Goal: Information Seeking & Learning: Learn about a topic

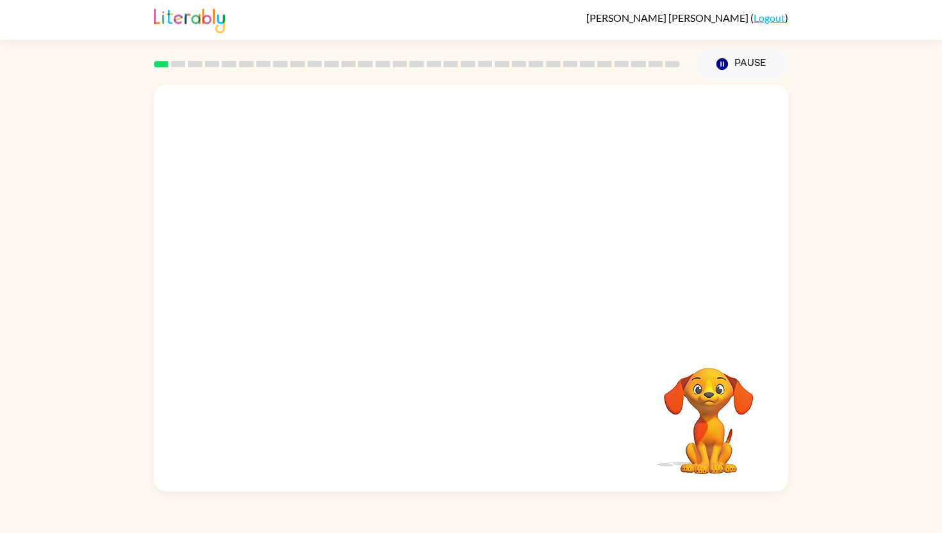
click at [344, 220] on video "Your browser must support playing .mp4 files to use Literably. Please try using…" at bounding box center [471, 213] width 634 height 256
click at [479, 299] on icon "button" at bounding box center [471, 294] width 22 height 22
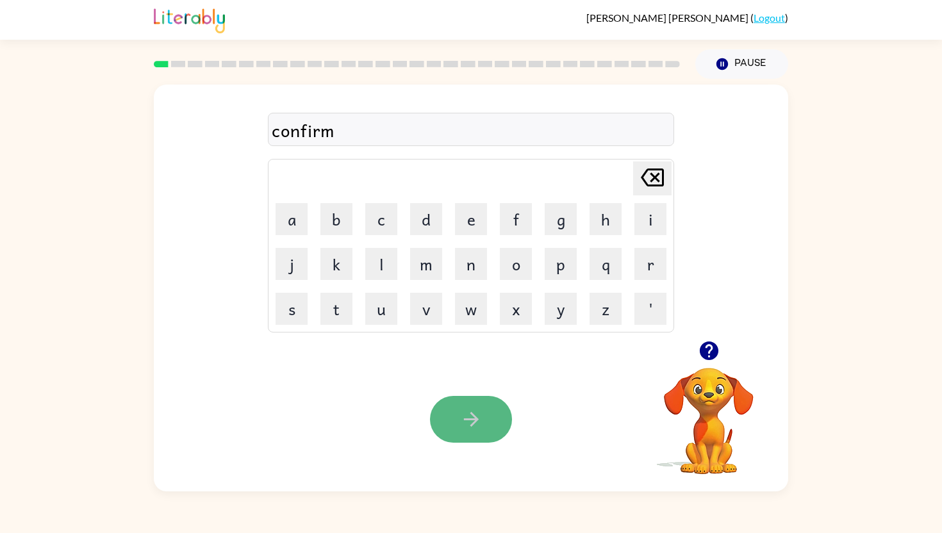
click at [461, 413] on icon "button" at bounding box center [471, 419] width 22 height 22
click at [486, 420] on button "button" at bounding box center [471, 419] width 82 height 47
click at [708, 352] on icon "button" at bounding box center [709, 351] width 22 height 22
click at [328, 133] on div "fireprofe" at bounding box center [471, 130] width 398 height 27
click at [328, 133] on div "fireprofu" at bounding box center [471, 130] width 398 height 27
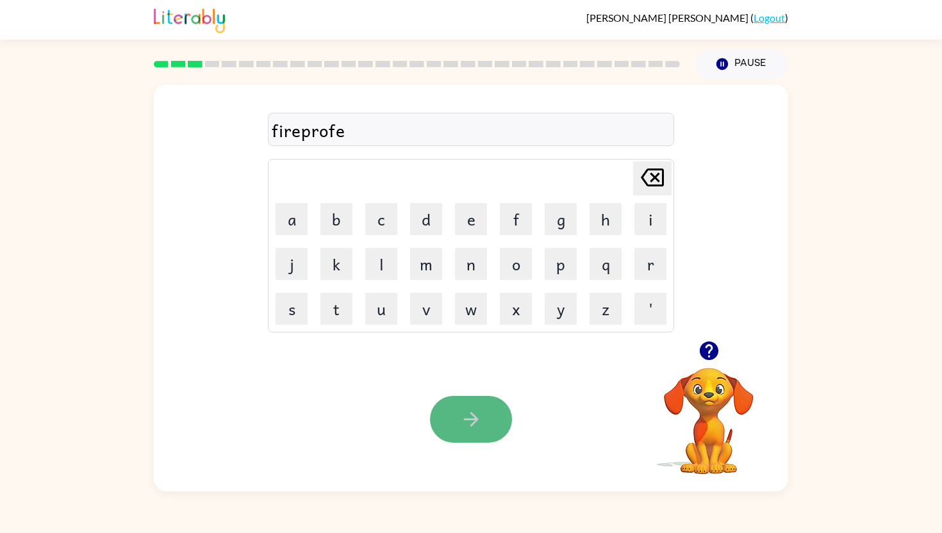
click at [476, 406] on button "button" at bounding box center [471, 419] width 82 height 47
click at [472, 419] on icon "button" at bounding box center [470, 419] width 15 height 15
click at [277, 131] on div "inormas" at bounding box center [471, 130] width 398 height 27
click at [475, 418] on icon "button" at bounding box center [470, 419] width 15 height 15
click at [300, 129] on div "notible" at bounding box center [471, 130] width 398 height 27
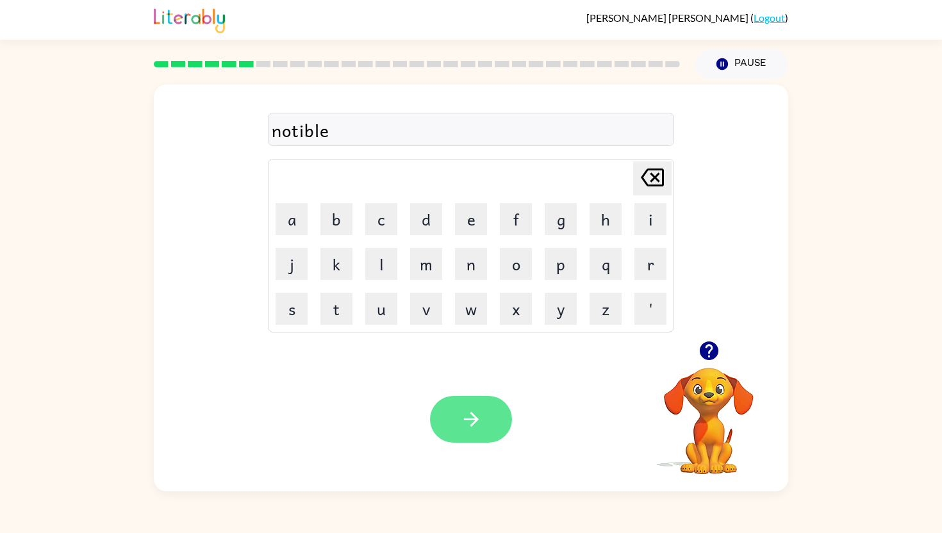
click at [466, 416] on icon "button" at bounding box center [471, 419] width 22 height 22
click at [452, 425] on button "button" at bounding box center [471, 419] width 82 height 47
click at [478, 416] on icon "button" at bounding box center [471, 419] width 22 height 22
click at [473, 432] on button "button" at bounding box center [471, 419] width 82 height 47
click at [474, 419] on icon "button" at bounding box center [470, 419] width 15 height 15
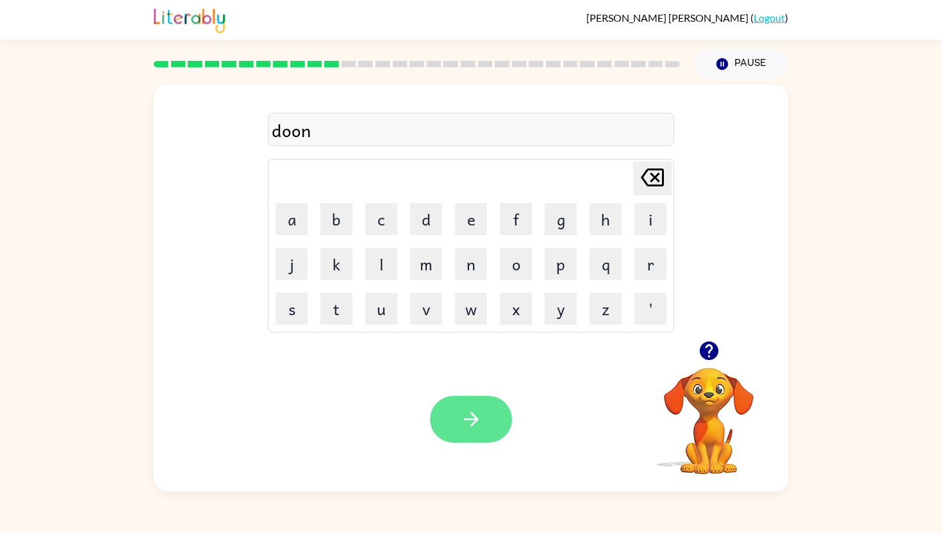
click at [493, 415] on button "button" at bounding box center [471, 419] width 82 height 47
click at [349, 130] on div "extream" at bounding box center [471, 130] width 398 height 27
click at [475, 422] on icon "button" at bounding box center [471, 419] width 22 height 22
click at [489, 431] on button "button" at bounding box center [471, 419] width 82 height 47
click at [491, 433] on button "button" at bounding box center [471, 419] width 82 height 47
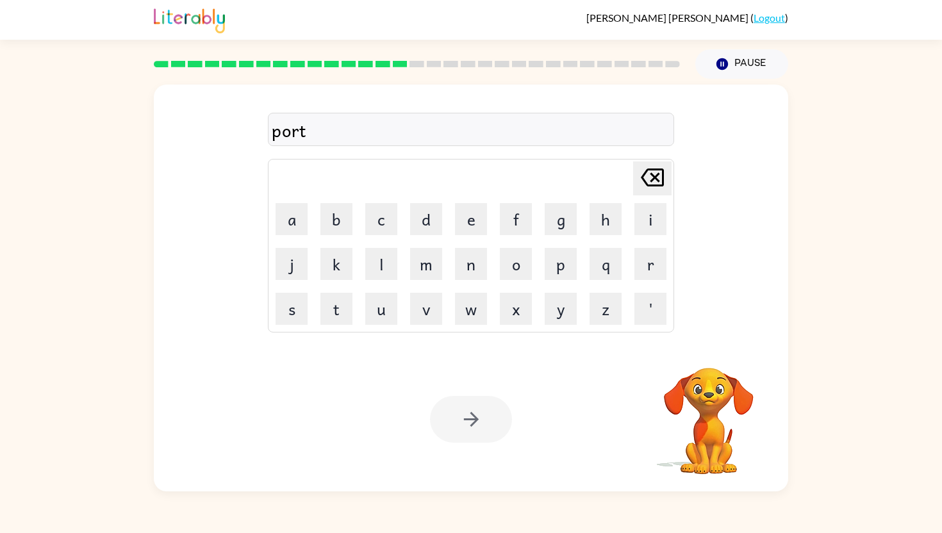
click at [475, 418] on div at bounding box center [471, 419] width 82 height 47
click at [474, 418] on icon "button" at bounding box center [470, 419] width 15 height 15
click at [464, 417] on icon "button" at bounding box center [471, 419] width 22 height 22
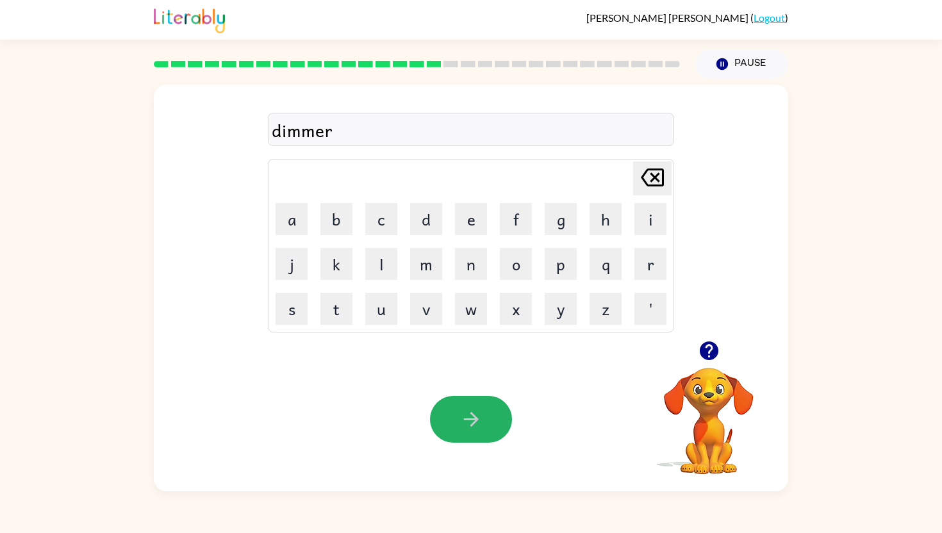
click at [471, 414] on icon "button" at bounding box center [470, 419] width 15 height 15
click at [458, 423] on button "button" at bounding box center [471, 419] width 82 height 47
click at [498, 436] on button "button" at bounding box center [471, 419] width 82 height 47
click at [478, 427] on icon "button" at bounding box center [471, 419] width 22 height 22
click at [504, 426] on button "button" at bounding box center [471, 419] width 82 height 47
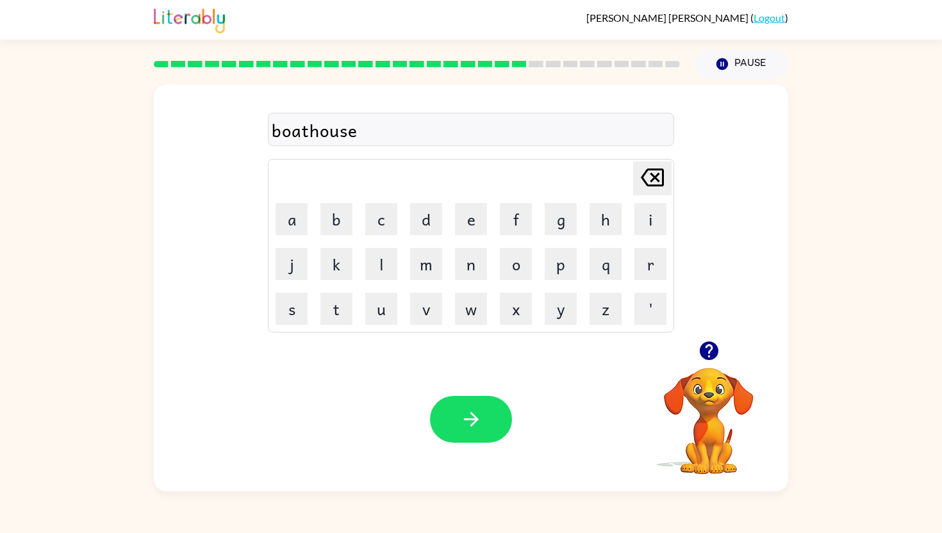
click at [469, 448] on div "Your browser must support playing .mp4 files to use Literably. Please try using…" at bounding box center [471, 419] width 634 height 144
click at [471, 413] on icon "button" at bounding box center [470, 419] width 15 height 15
click at [488, 426] on button "button" at bounding box center [471, 419] width 82 height 47
click at [462, 409] on icon "button" at bounding box center [471, 419] width 22 height 22
click at [473, 424] on icon "button" at bounding box center [471, 419] width 22 height 22
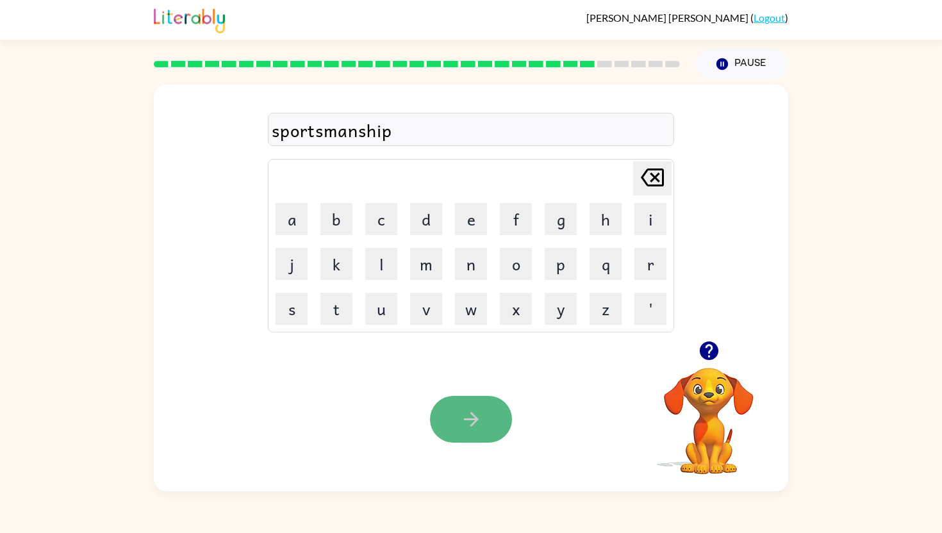
click at [477, 427] on icon "button" at bounding box center [471, 419] width 22 height 22
click at [486, 420] on button "button" at bounding box center [471, 419] width 82 height 47
click at [463, 427] on icon "button" at bounding box center [471, 419] width 22 height 22
click at [471, 429] on icon "button" at bounding box center [471, 419] width 22 height 22
click at [460, 428] on icon "button" at bounding box center [471, 419] width 22 height 22
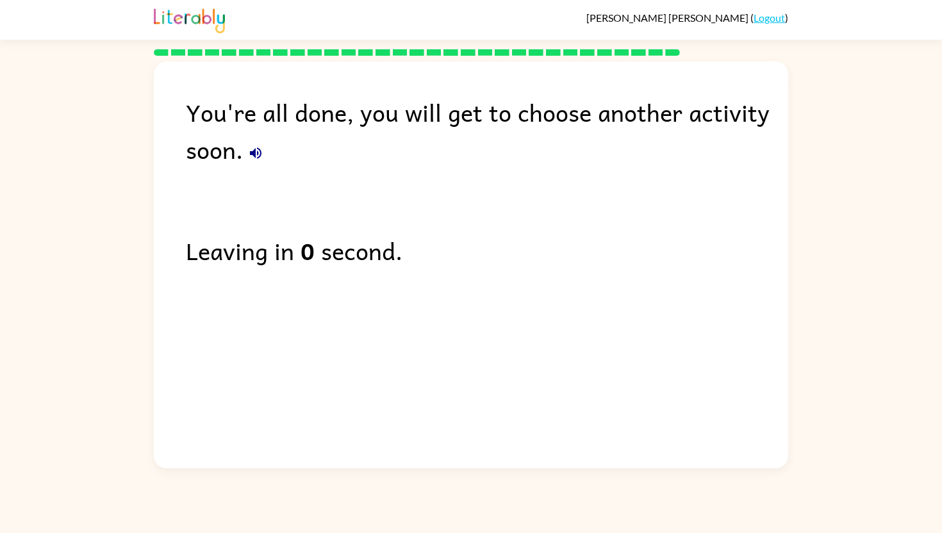
click at [482, 168] on div "You're all done, you will get to choose another activity soon. Leaving in 0 sec…" at bounding box center [471, 261] width 634 height 400
click at [400, 227] on div "You're all done, you will get to choose another activity soon. Leaving in 0 sec…" at bounding box center [471, 261] width 634 height 400
click at [345, 252] on div "Leaving in 0 second." at bounding box center [487, 250] width 602 height 37
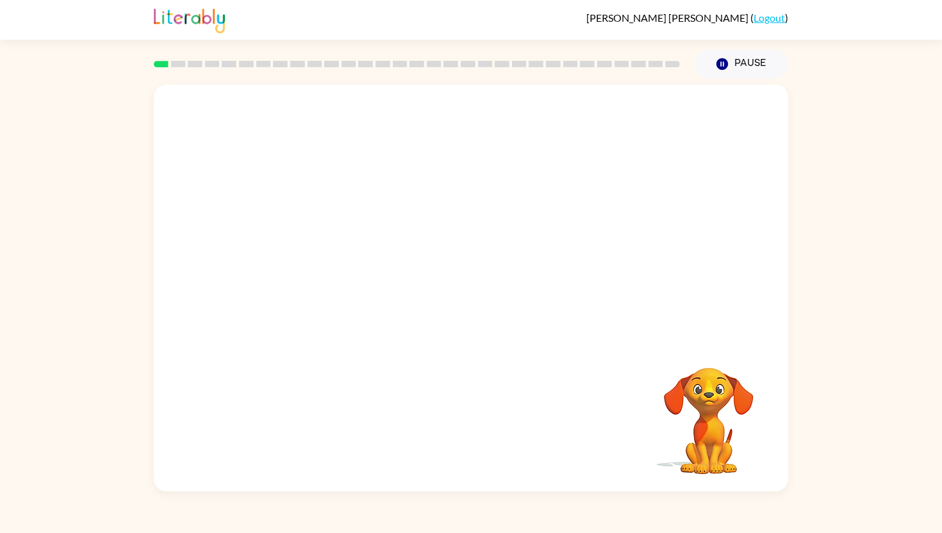
click at [247, 233] on div at bounding box center [471, 213] width 634 height 256
drag, startPoint x: 493, startPoint y: 192, endPoint x: 452, endPoint y: 152, distance: 57.5
click at [452, 152] on video "Your browser must support playing .mp4 files to use Literably. Please try using…" at bounding box center [471, 213] width 634 height 256
click at [454, 301] on div at bounding box center [471, 294] width 82 height 47
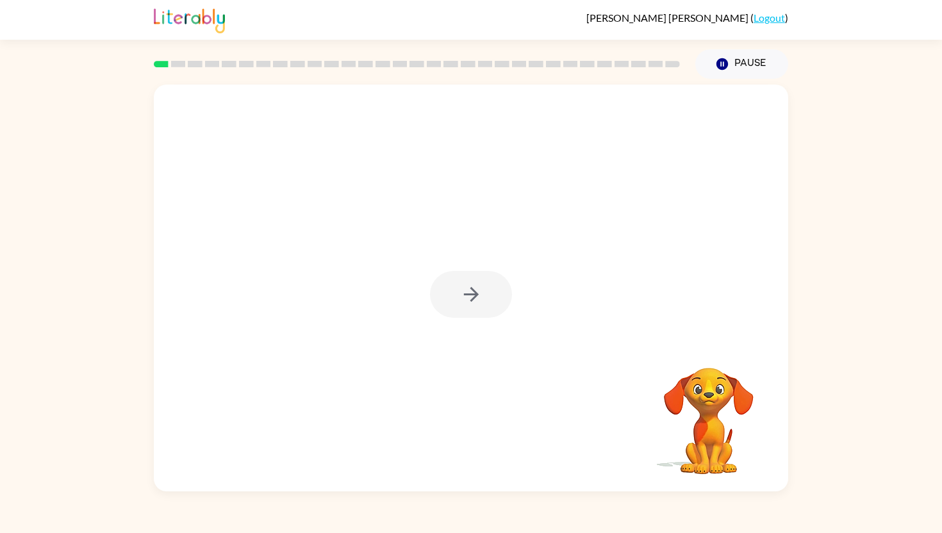
click at [454, 301] on div at bounding box center [471, 294] width 82 height 47
click at [454, 299] on button "button" at bounding box center [471, 294] width 82 height 47
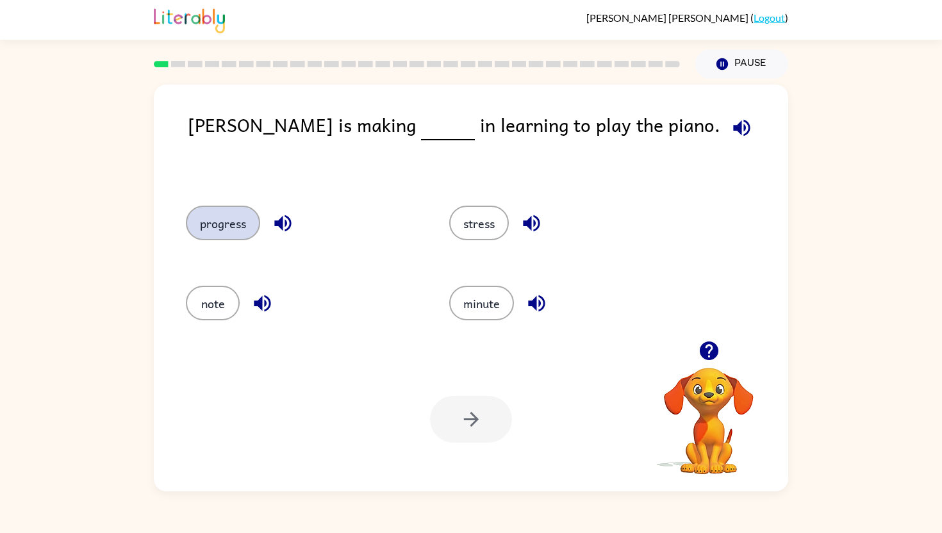
click at [234, 217] on button "progress" at bounding box center [223, 223] width 74 height 35
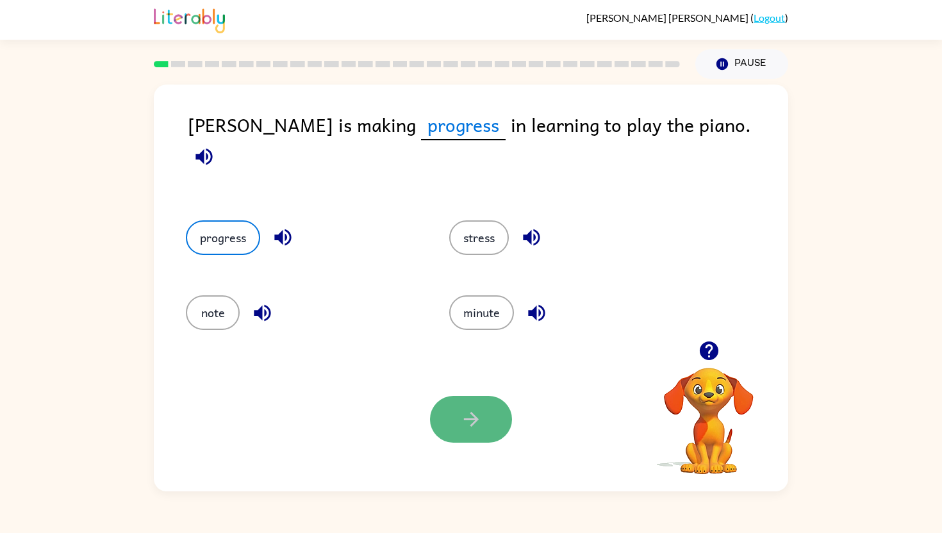
click at [464, 420] on icon "button" at bounding box center [470, 419] width 15 height 15
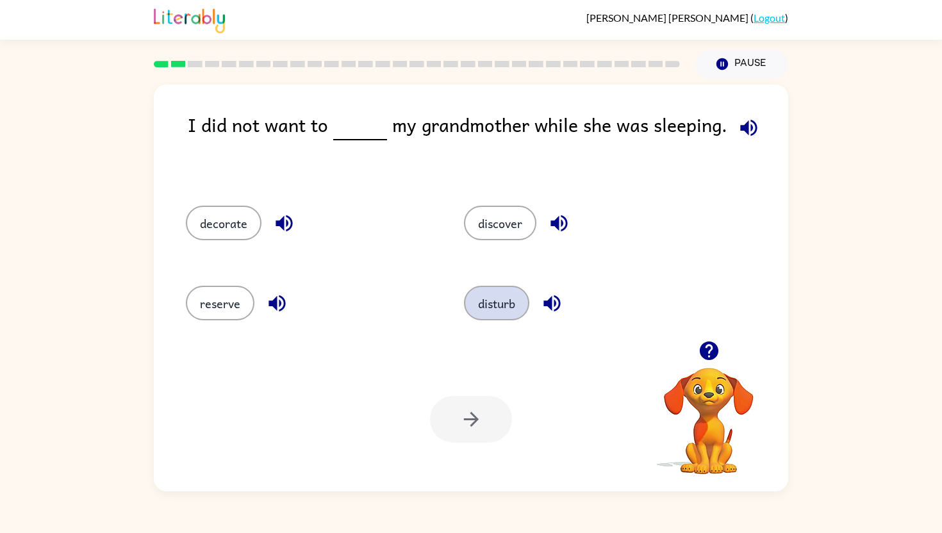
click at [484, 303] on button "disturb" at bounding box center [496, 303] width 65 height 35
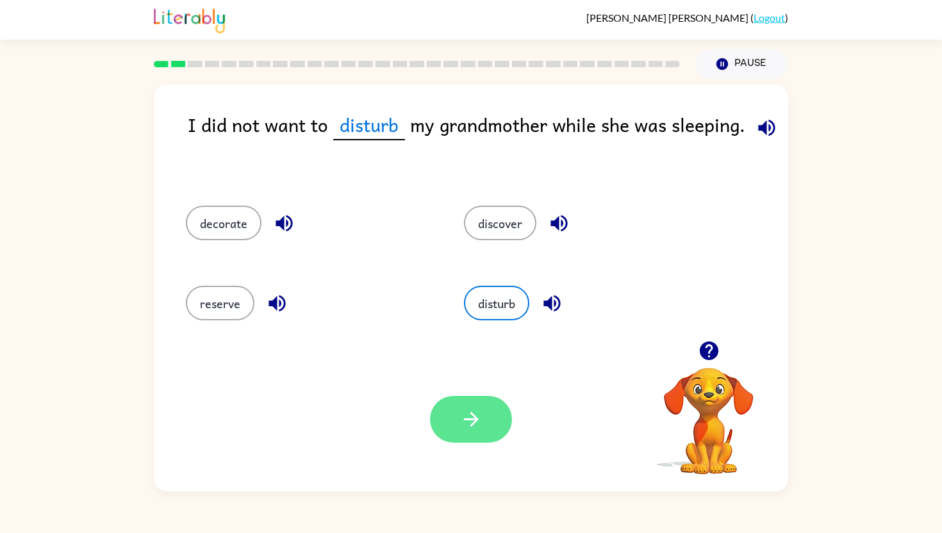
click at [482, 413] on button "button" at bounding box center [471, 419] width 82 height 47
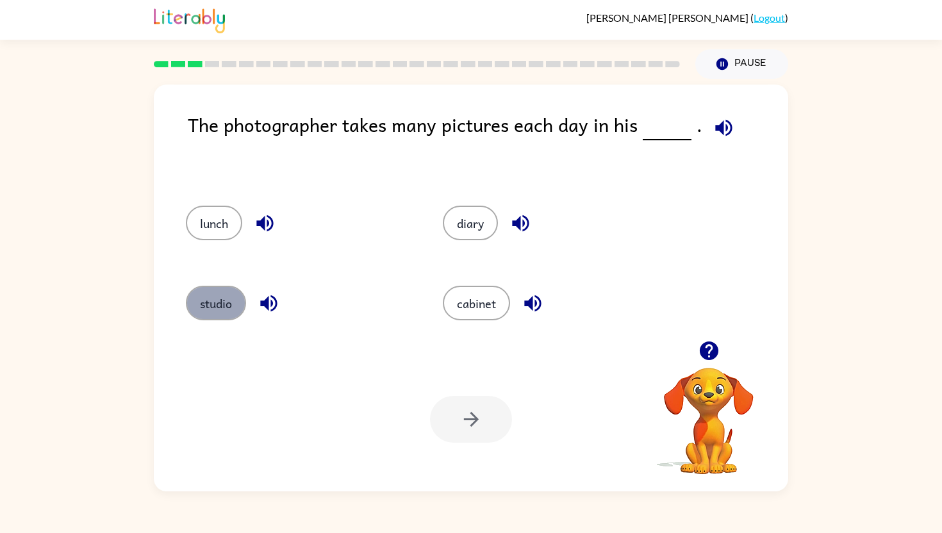
click at [235, 307] on button "studio" at bounding box center [216, 303] width 60 height 35
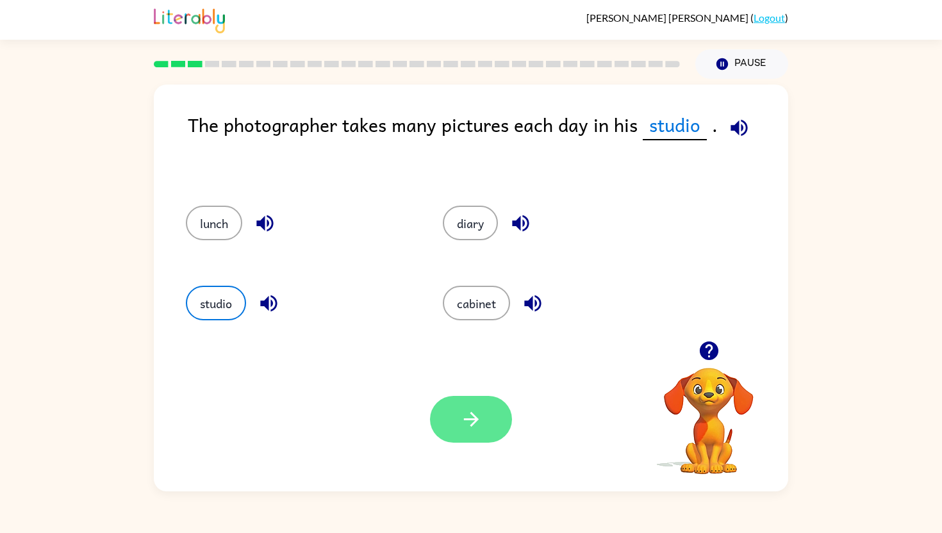
click at [461, 420] on icon "button" at bounding box center [471, 419] width 22 height 22
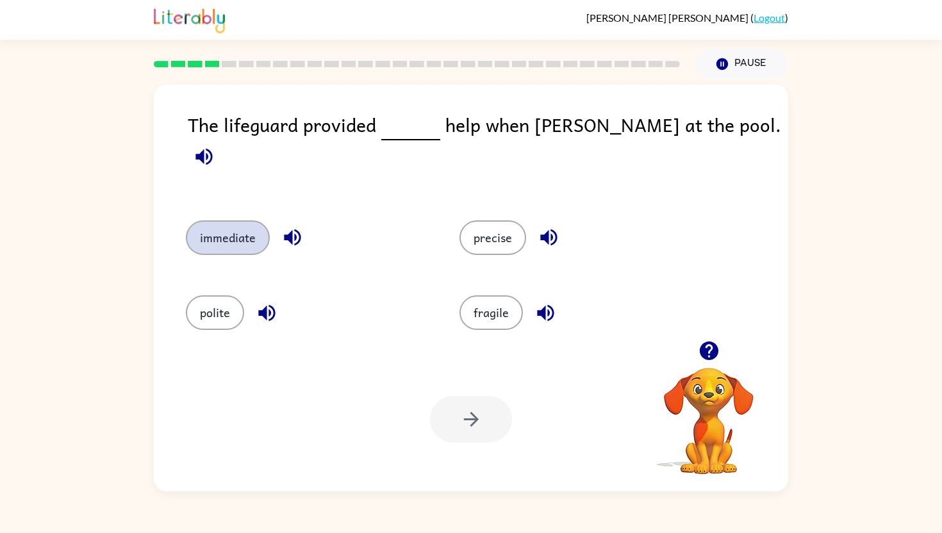
click at [262, 222] on button "immediate" at bounding box center [228, 237] width 84 height 35
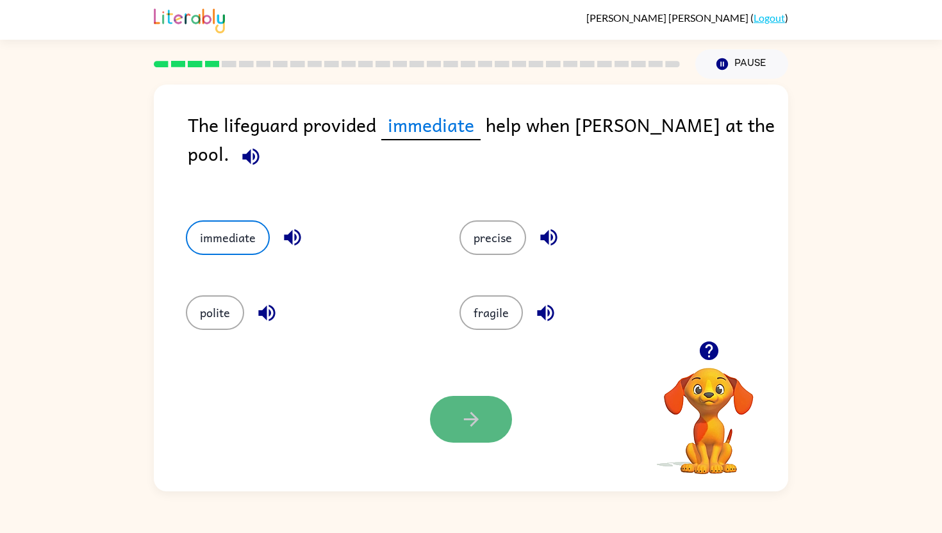
click at [473, 419] on icon "button" at bounding box center [470, 419] width 15 height 15
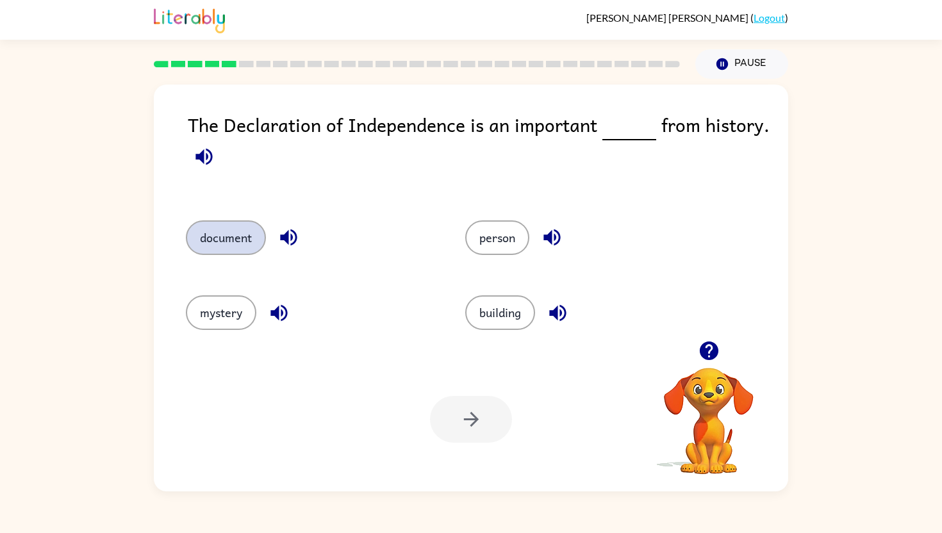
click at [235, 231] on button "document" at bounding box center [226, 237] width 80 height 35
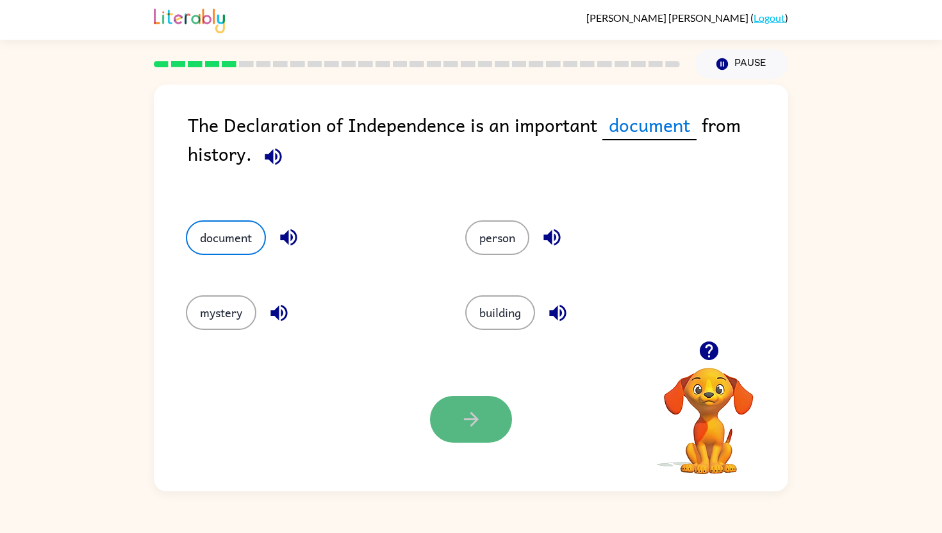
click at [481, 417] on icon "button" at bounding box center [471, 419] width 22 height 22
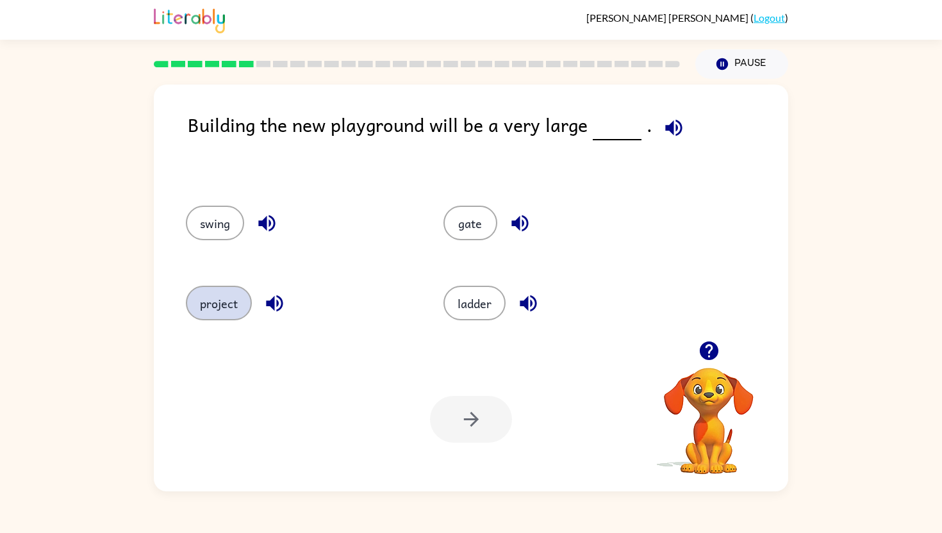
click at [215, 297] on button "project" at bounding box center [219, 303] width 66 height 35
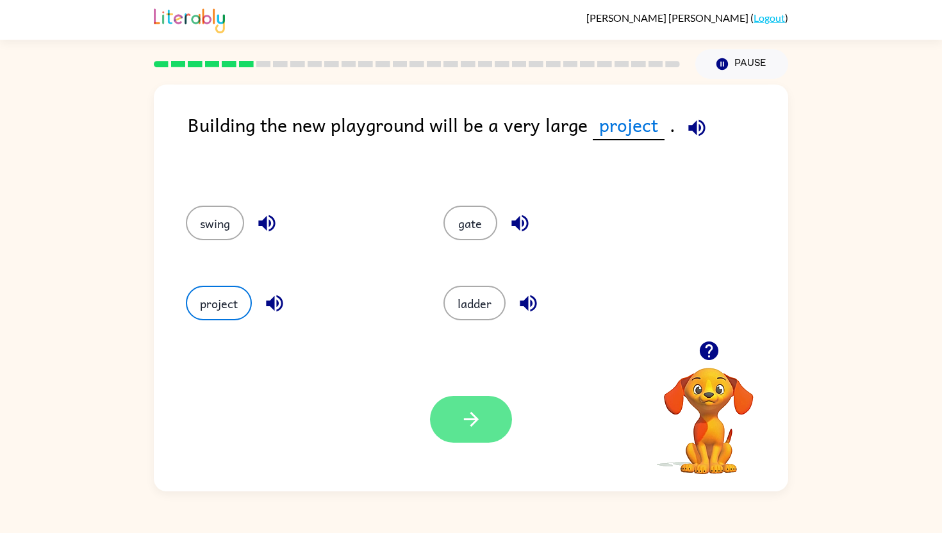
click at [488, 415] on button "button" at bounding box center [471, 419] width 82 height 47
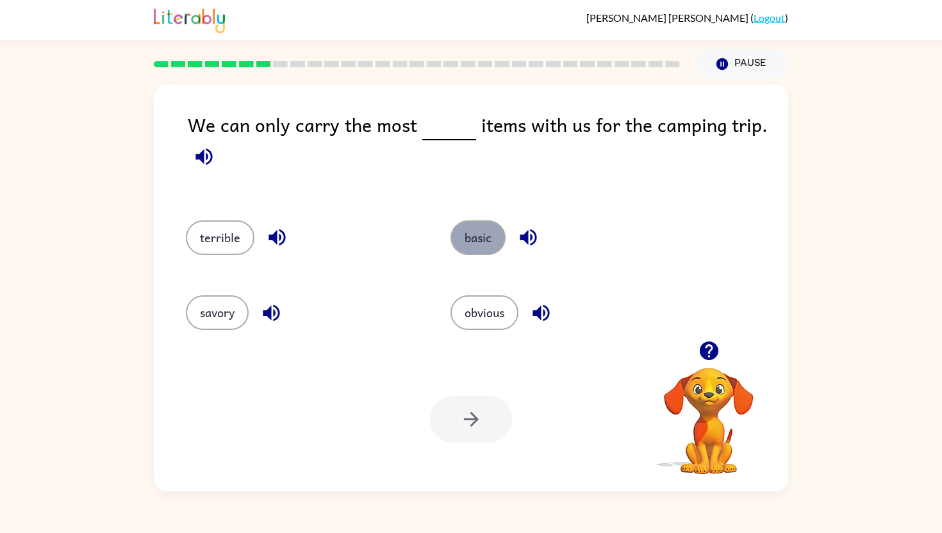
click at [480, 226] on button "basic" at bounding box center [477, 237] width 55 height 35
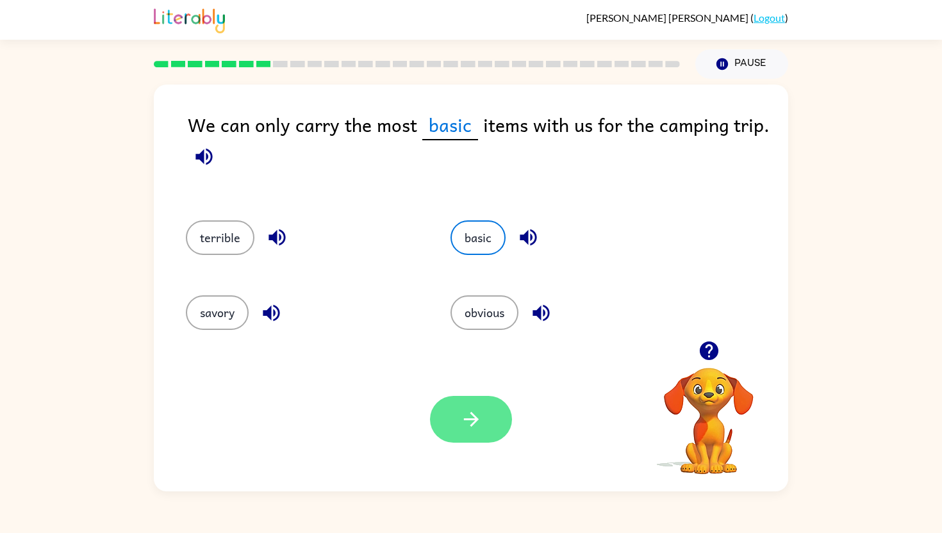
click at [470, 415] on icon "button" at bounding box center [471, 419] width 22 height 22
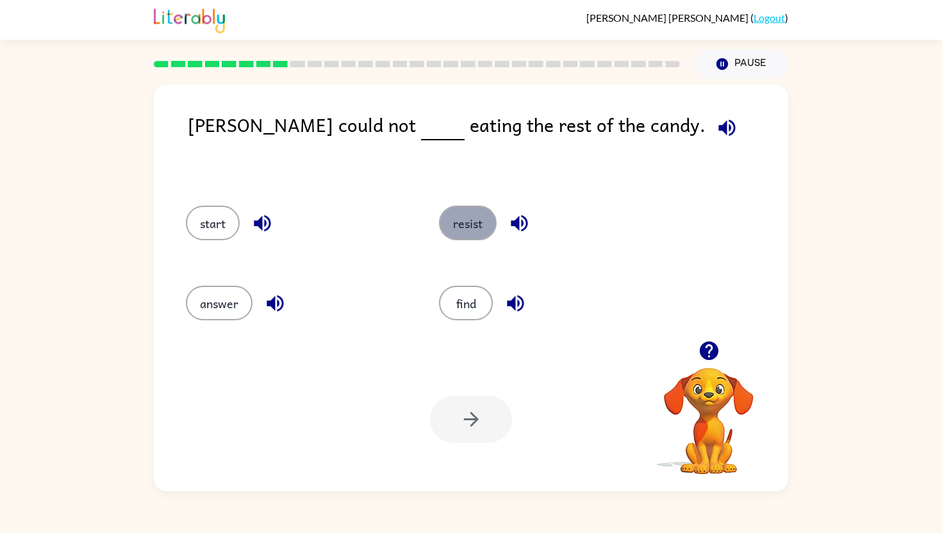
click at [477, 223] on button "resist" at bounding box center [468, 223] width 58 height 35
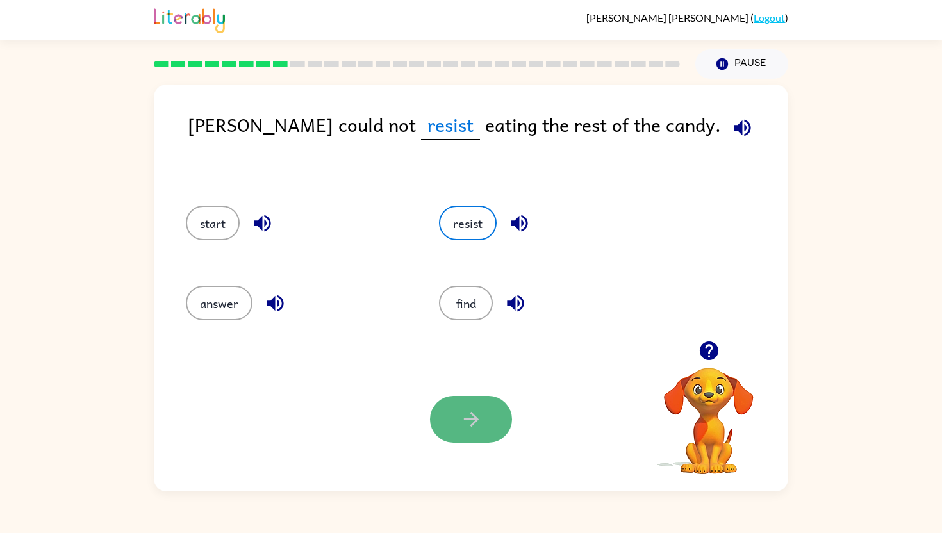
click at [472, 422] on icon "button" at bounding box center [471, 419] width 22 height 22
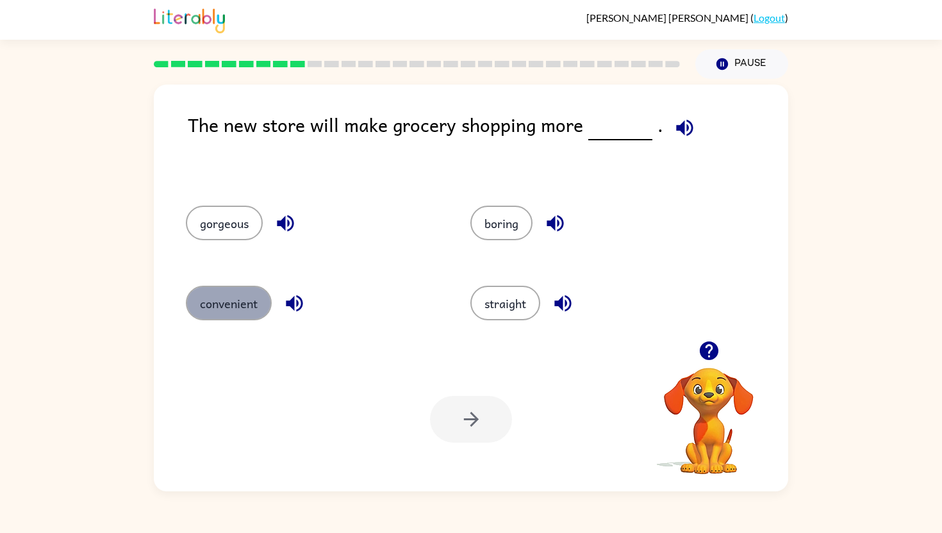
click at [247, 312] on button "convenient" at bounding box center [229, 303] width 86 height 35
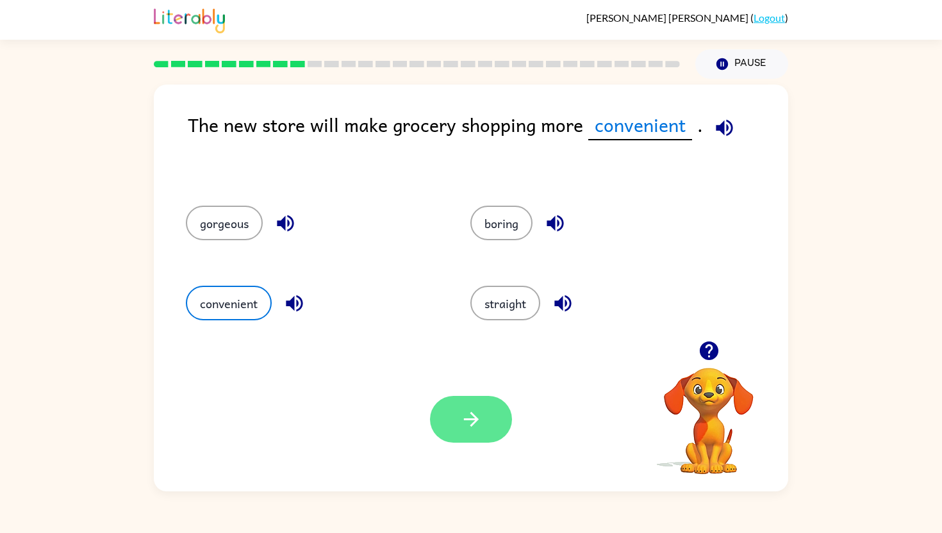
click at [460, 429] on icon "button" at bounding box center [471, 419] width 22 height 22
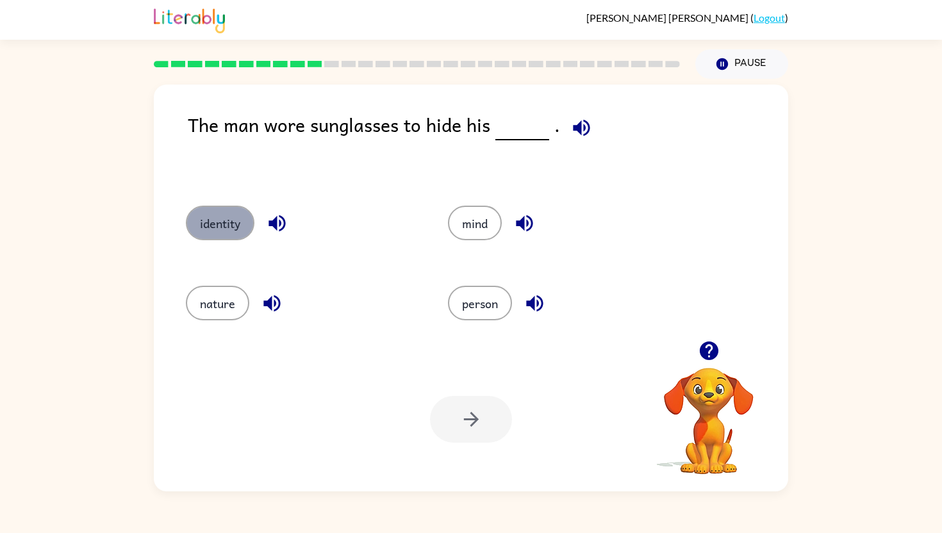
click at [241, 218] on button "identity" at bounding box center [220, 223] width 69 height 35
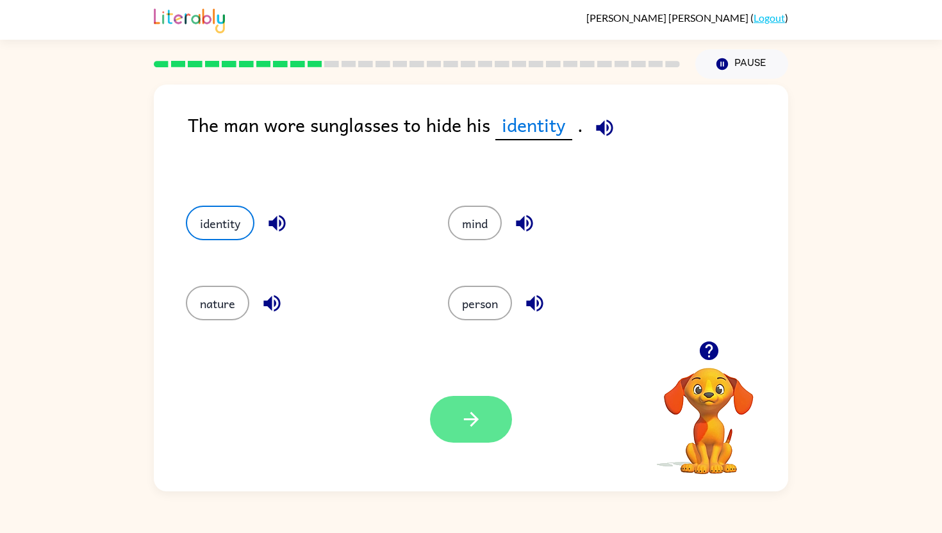
click at [486, 407] on button "button" at bounding box center [471, 419] width 82 height 47
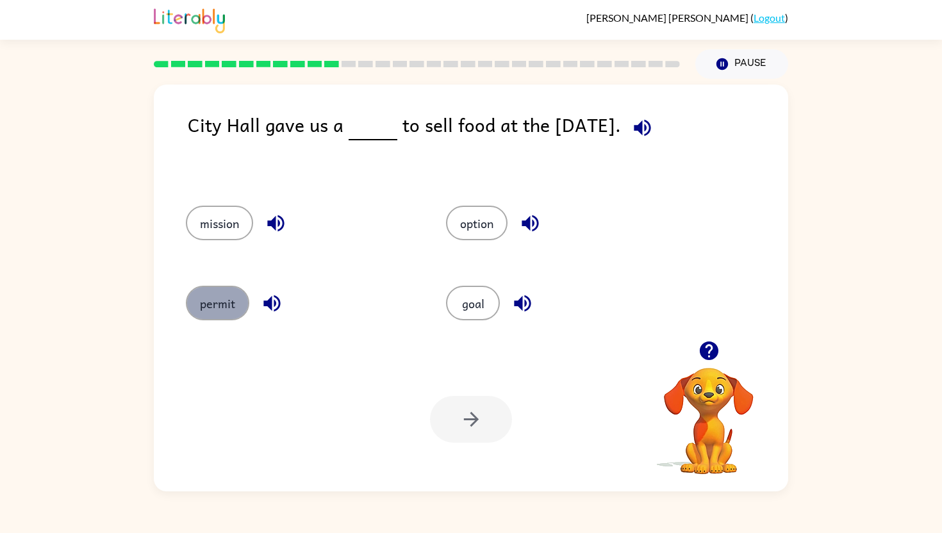
click at [229, 309] on button "permit" at bounding box center [217, 303] width 63 height 35
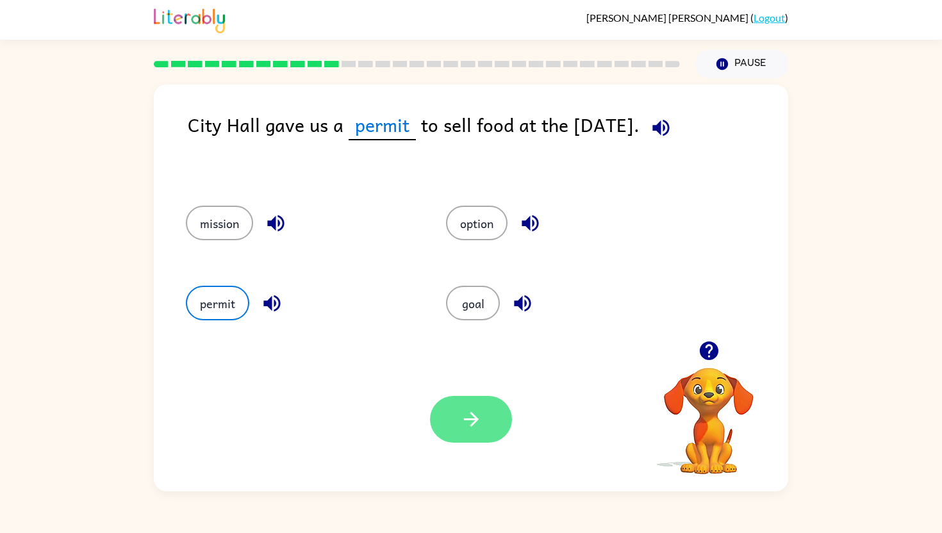
click at [472, 429] on icon "button" at bounding box center [471, 419] width 22 height 22
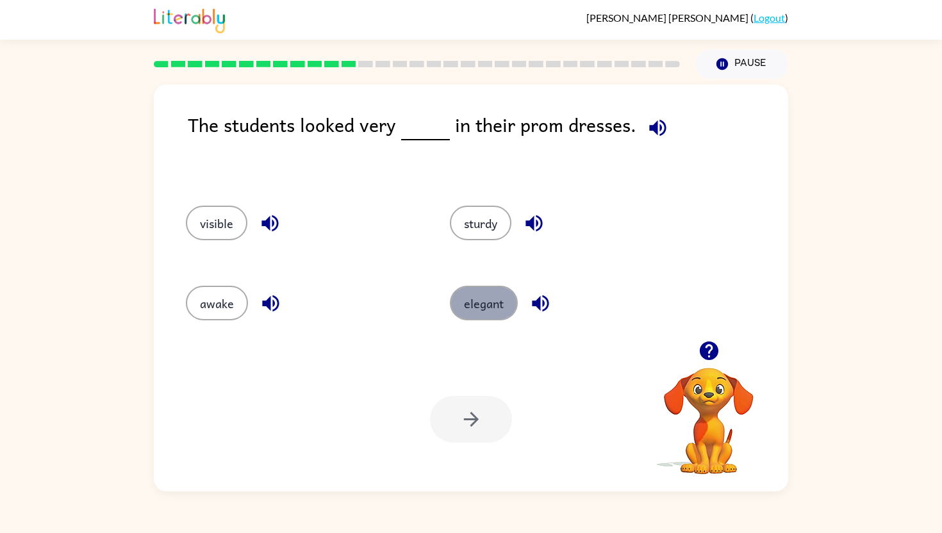
click at [496, 302] on button "elegant" at bounding box center [484, 303] width 68 height 35
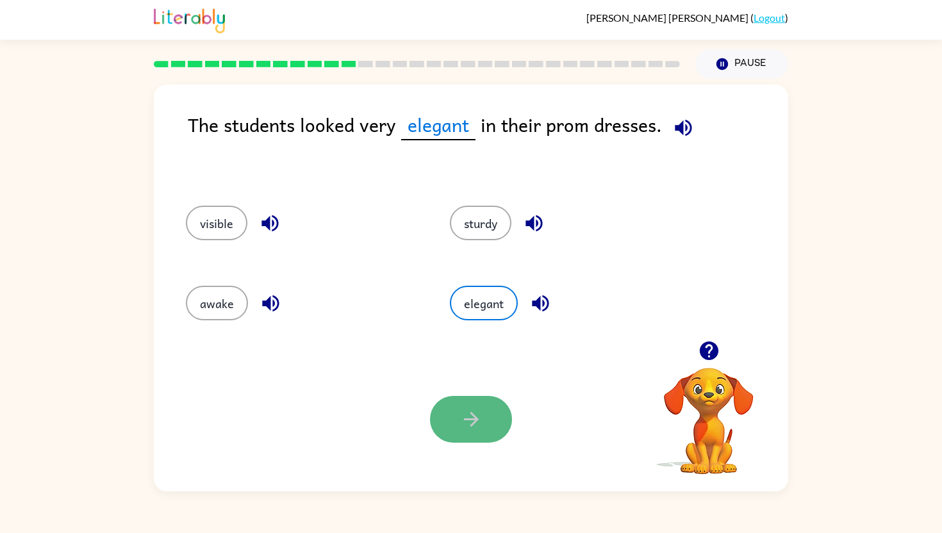
click at [483, 418] on button "button" at bounding box center [471, 419] width 82 height 47
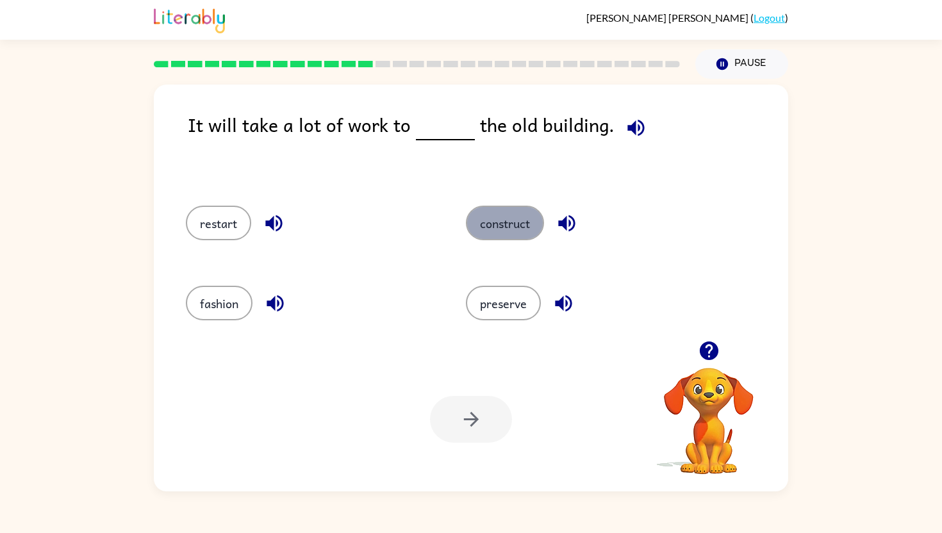
click at [523, 223] on button "construct" at bounding box center [505, 223] width 78 height 35
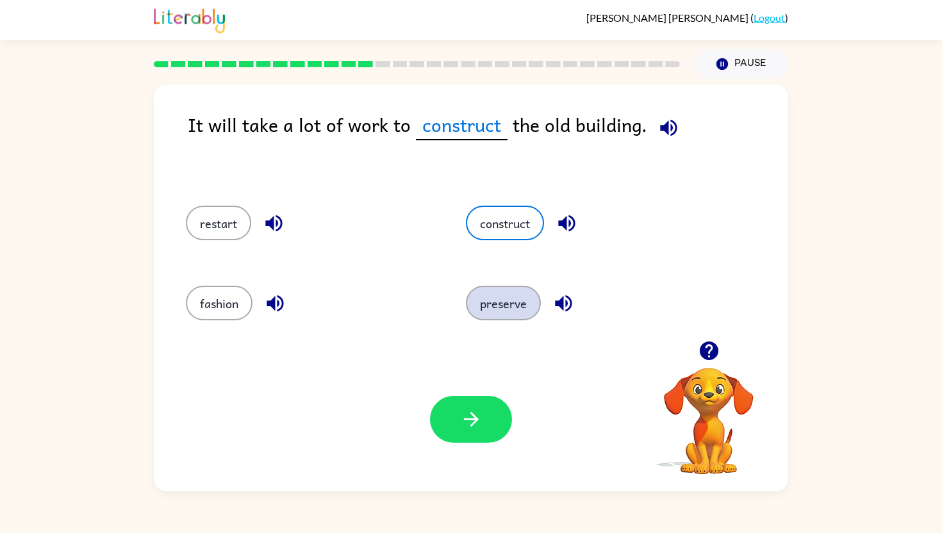
click at [532, 318] on button "preserve" at bounding box center [503, 303] width 75 height 35
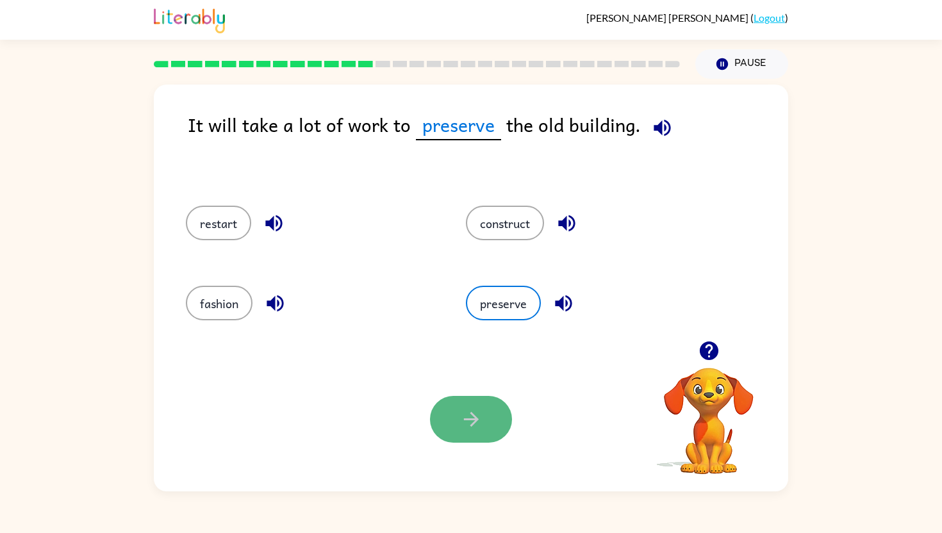
click at [478, 416] on icon "button" at bounding box center [471, 419] width 22 height 22
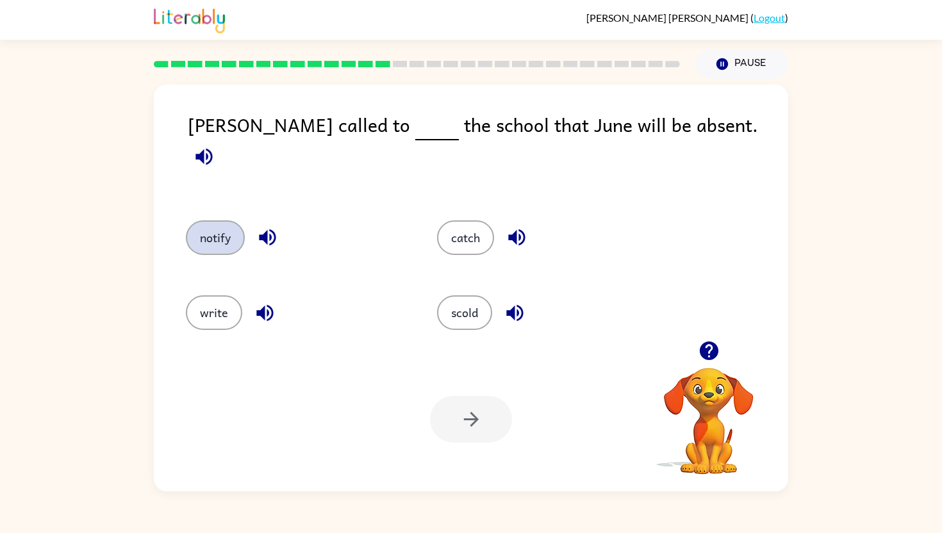
click at [220, 220] on button "notify" at bounding box center [215, 237] width 59 height 35
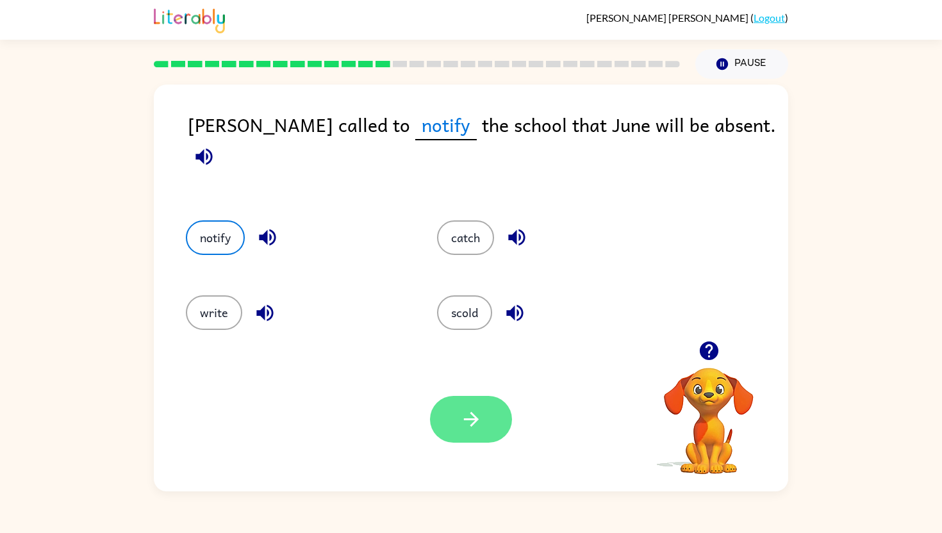
click at [484, 427] on button "button" at bounding box center [471, 419] width 82 height 47
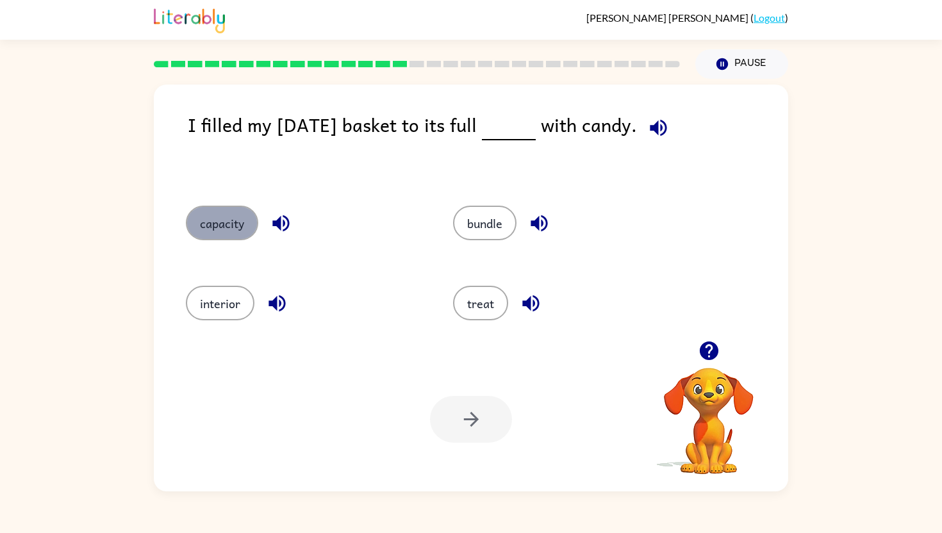
click at [216, 234] on button "capacity" at bounding box center [222, 223] width 72 height 35
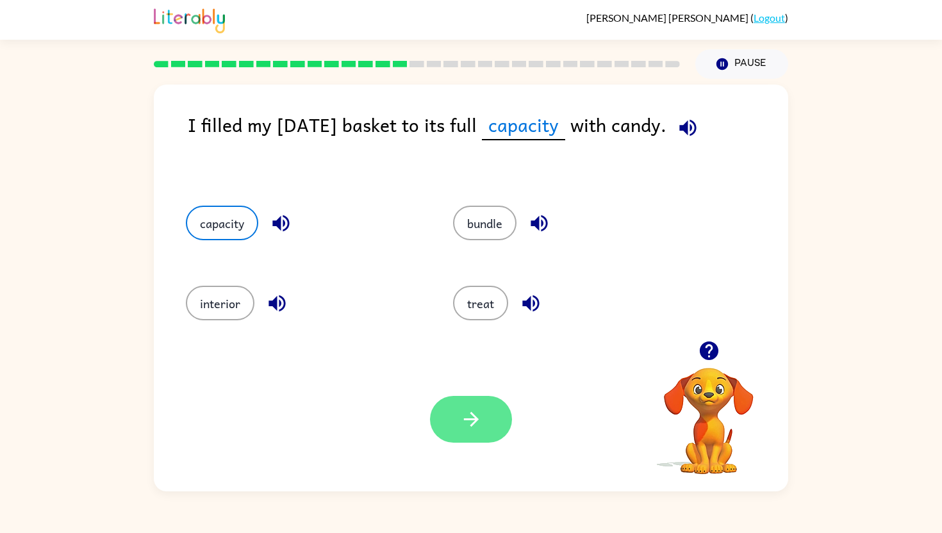
click at [494, 425] on button "button" at bounding box center [471, 419] width 82 height 47
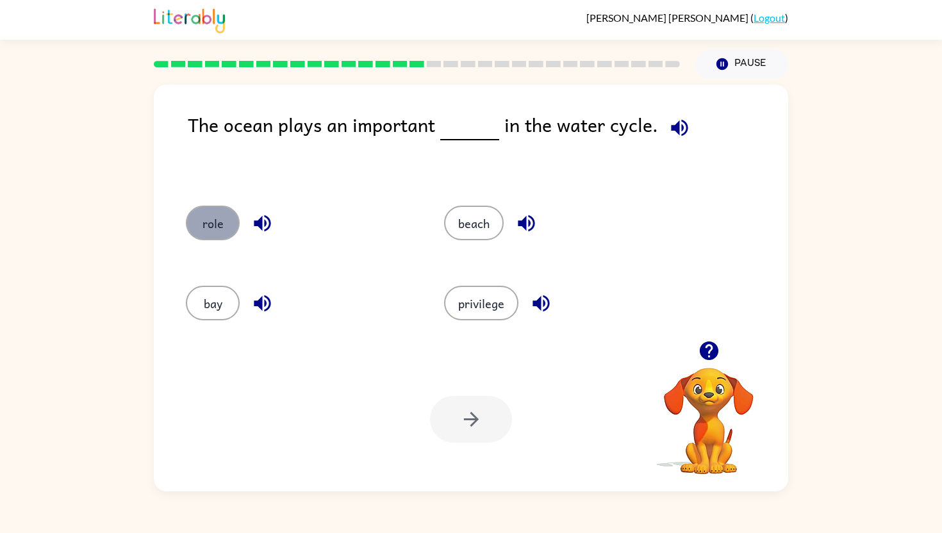
click at [217, 222] on button "role" at bounding box center [213, 223] width 54 height 35
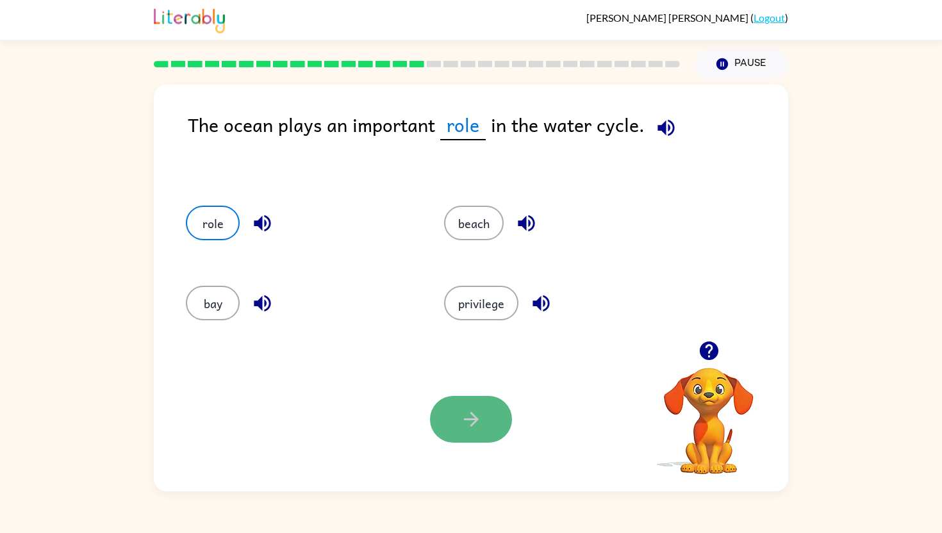
click at [477, 418] on icon "button" at bounding box center [471, 419] width 22 height 22
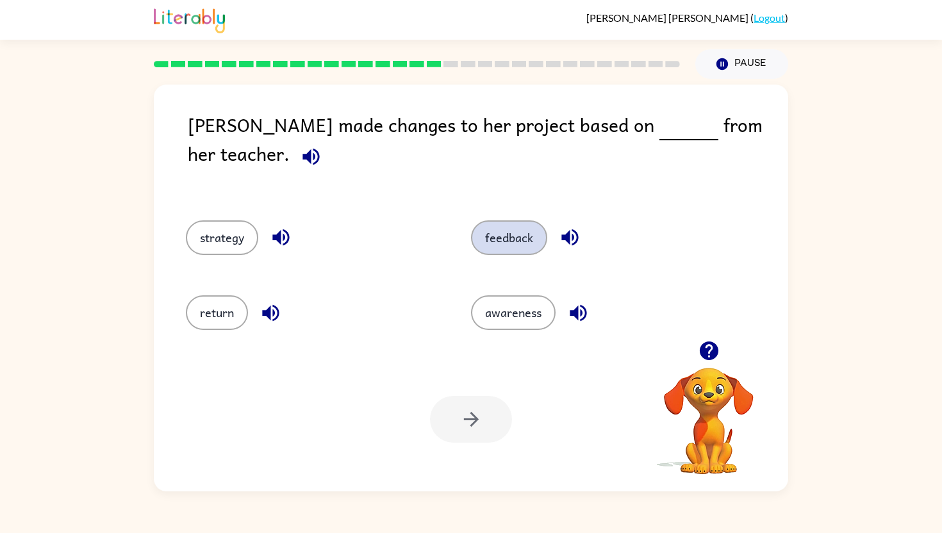
click at [526, 231] on button "feedback" at bounding box center [509, 237] width 76 height 35
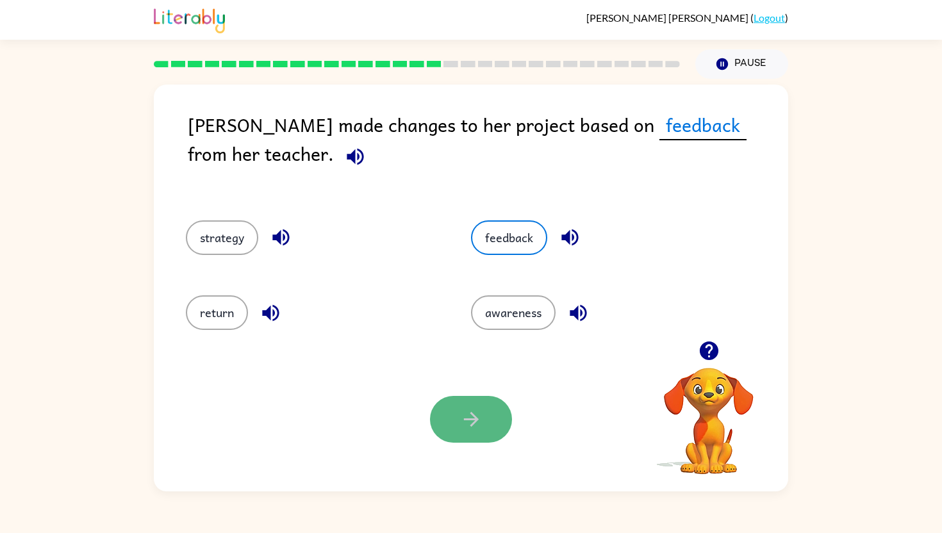
click at [484, 422] on button "button" at bounding box center [471, 419] width 82 height 47
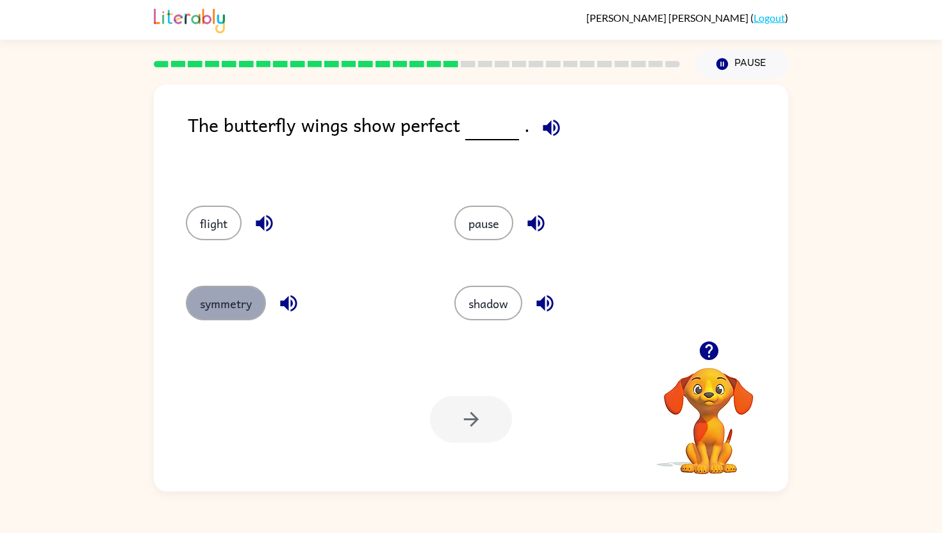
click at [249, 305] on button "symmetry" at bounding box center [226, 303] width 80 height 35
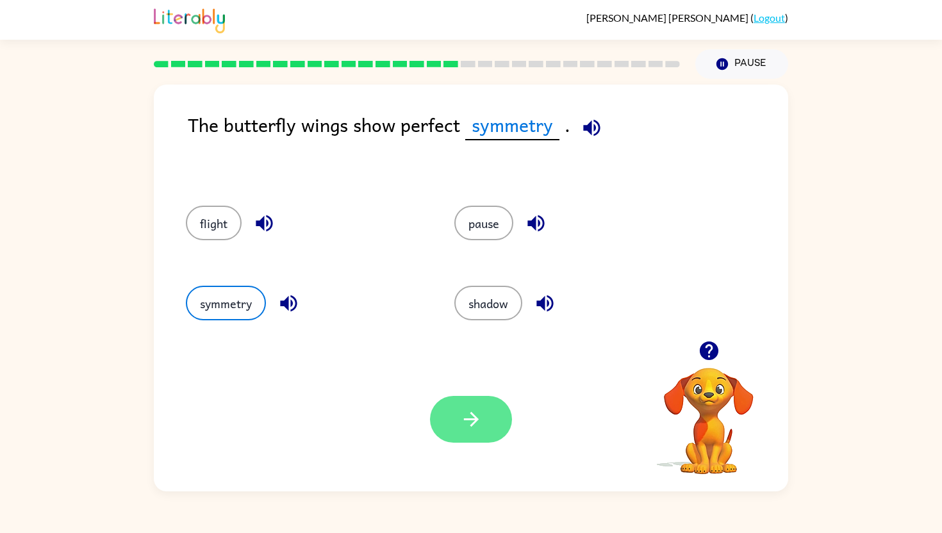
click at [480, 432] on button "button" at bounding box center [471, 419] width 82 height 47
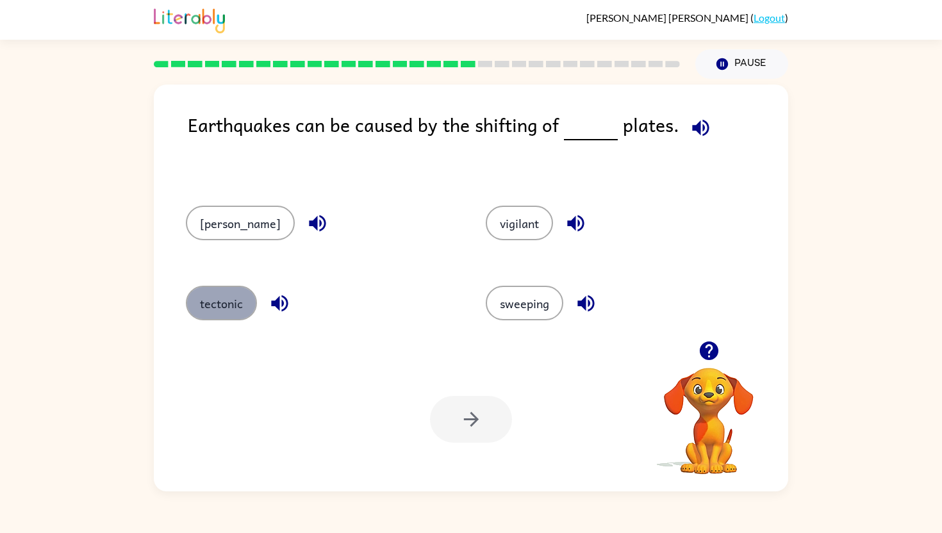
click at [222, 289] on button "tectonic" at bounding box center [221, 303] width 71 height 35
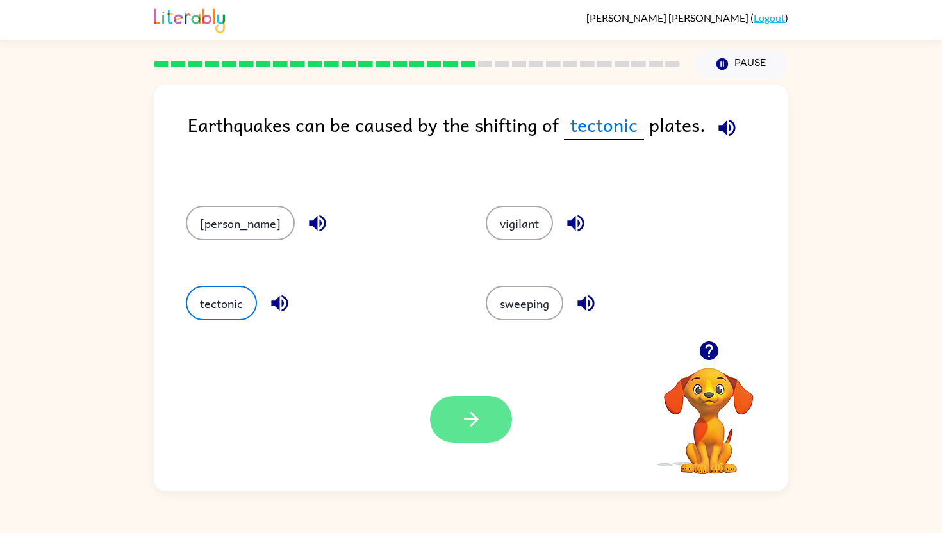
click at [454, 423] on button "button" at bounding box center [471, 419] width 82 height 47
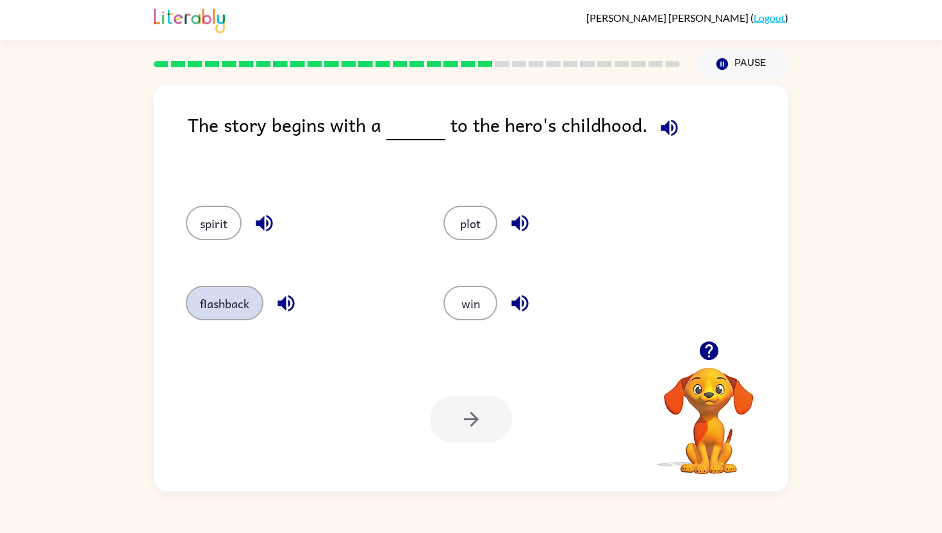
click at [253, 290] on button "flashback" at bounding box center [225, 303] width 78 height 35
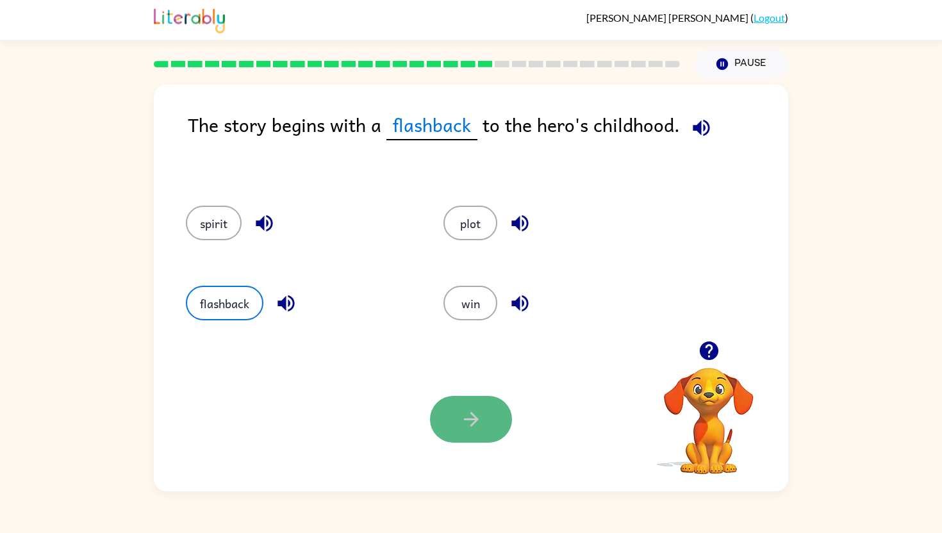
click at [473, 427] on icon "button" at bounding box center [471, 419] width 22 height 22
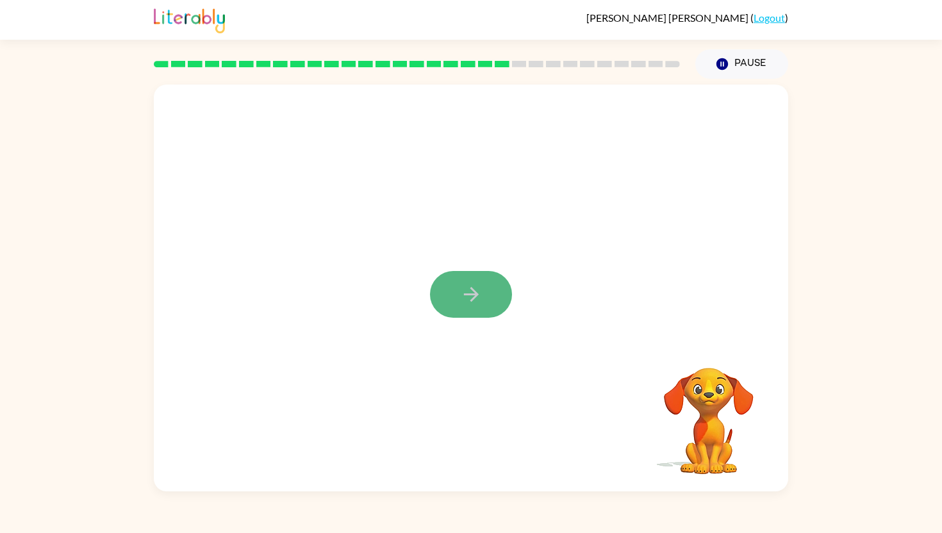
click at [455, 282] on button "button" at bounding box center [471, 294] width 82 height 47
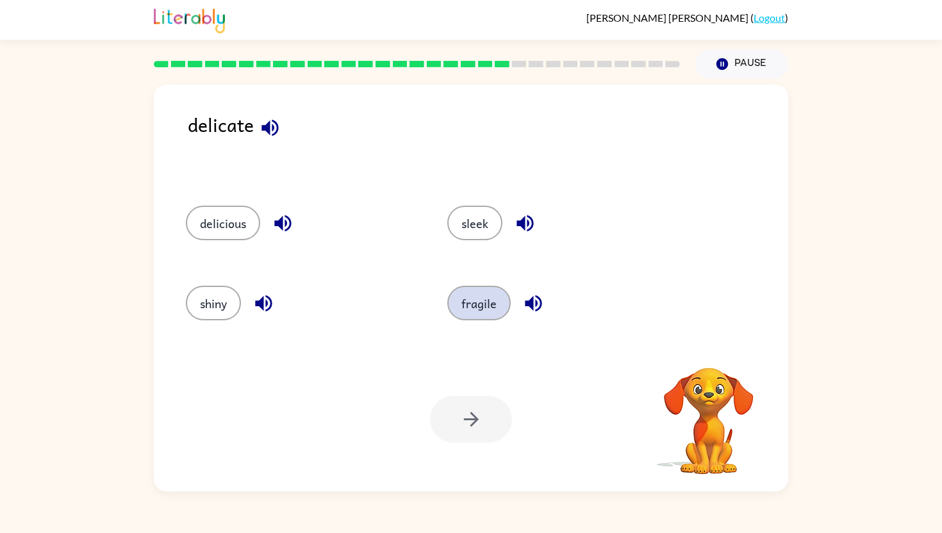
click at [487, 306] on button "fragile" at bounding box center [478, 303] width 63 height 35
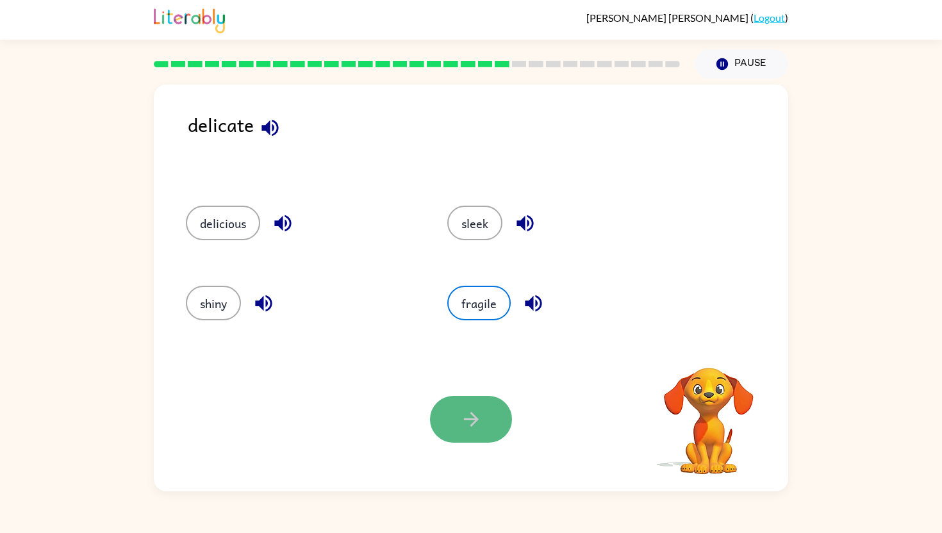
click at [482, 432] on button "button" at bounding box center [471, 419] width 82 height 47
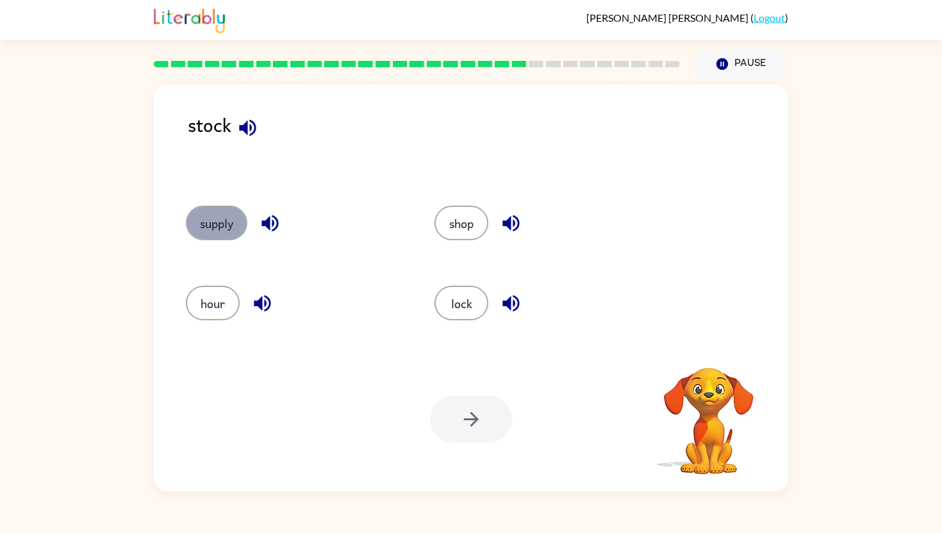
click at [242, 228] on button "supply" at bounding box center [216, 223] width 61 height 35
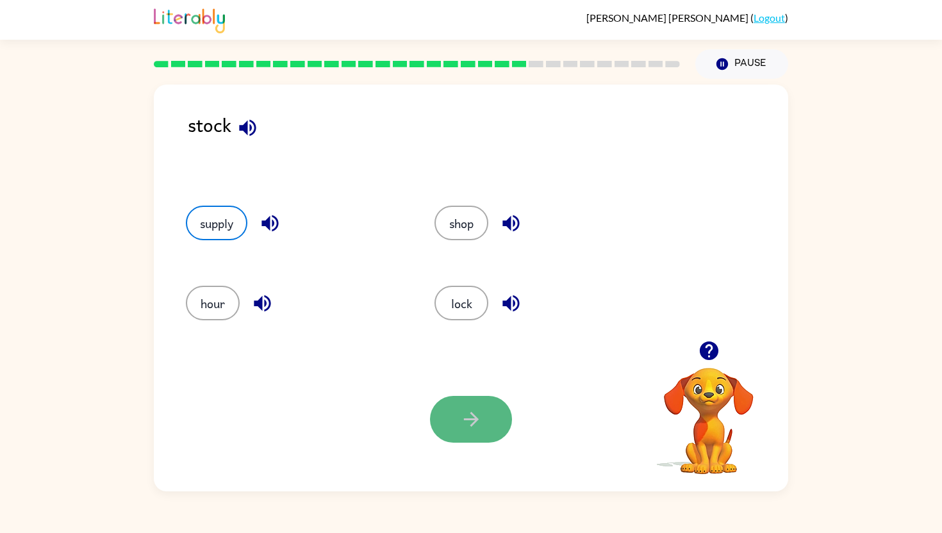
click at [468, 431] on button "button" at bounding box center [471, 419] width 82 height 47
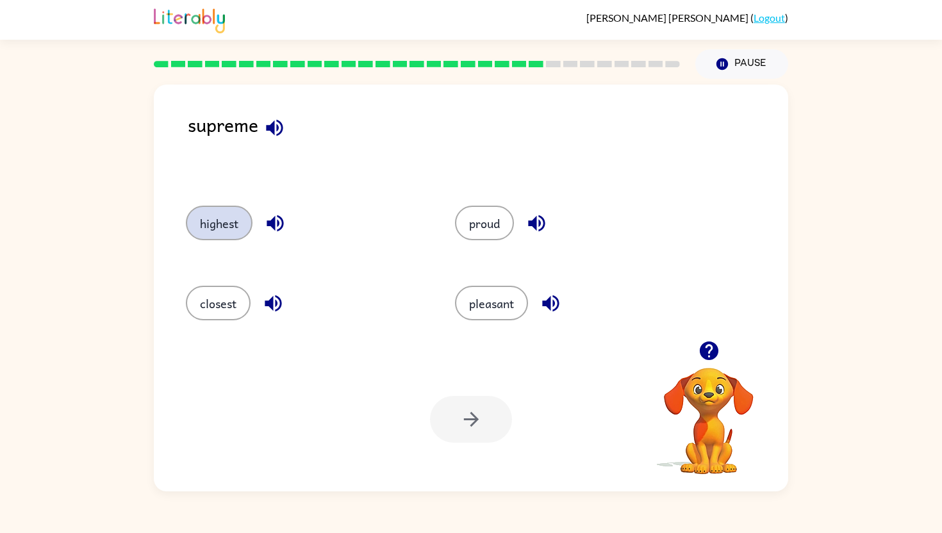
click at [225, 227] on button "highest" at bounding box center [219, 223] width 67 height 35
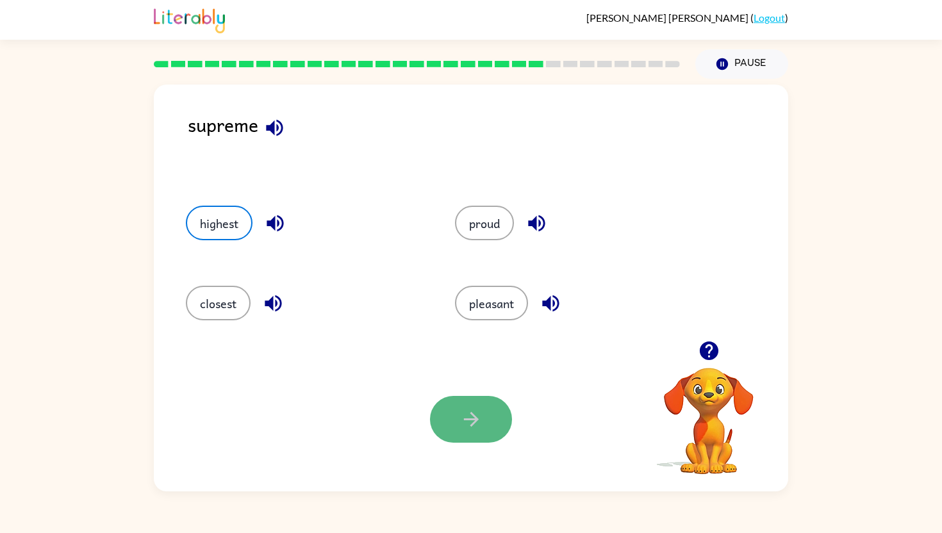
click at [493, 425] on button "button" at bounding box center [471, 419] width 82 height 47
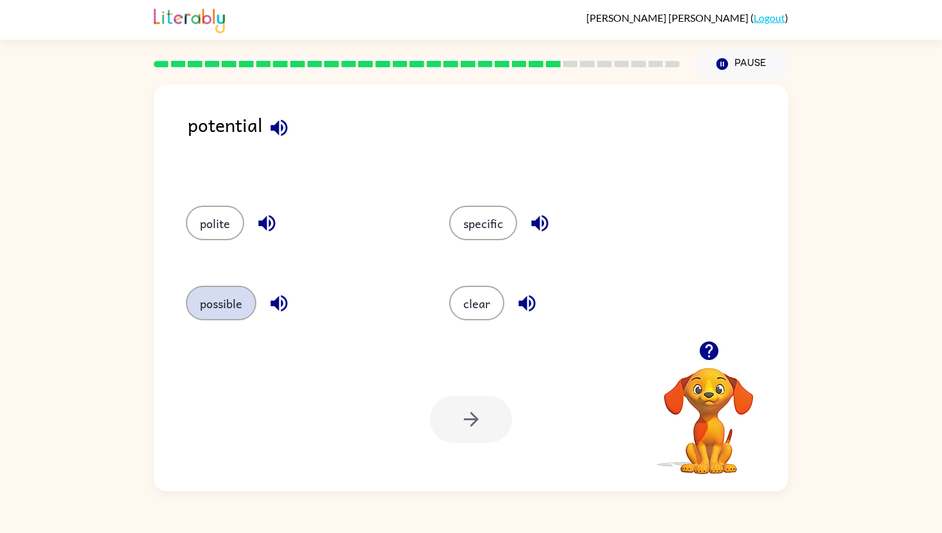
click at [236, 304] on button "possible" at bounding box center [221, 303] width 70 height 35
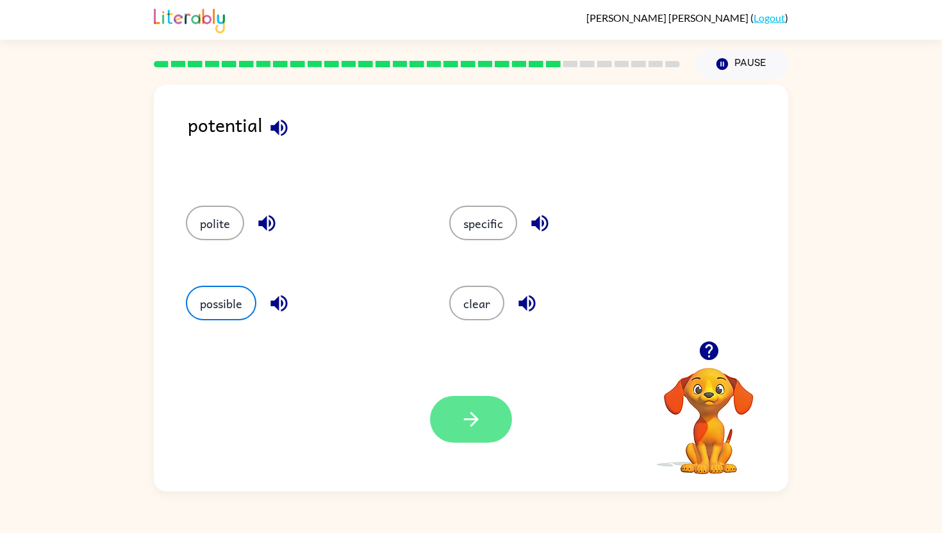
click at [475, 423] on icon "button" at bounding box center [471, 419] width 22 height 22
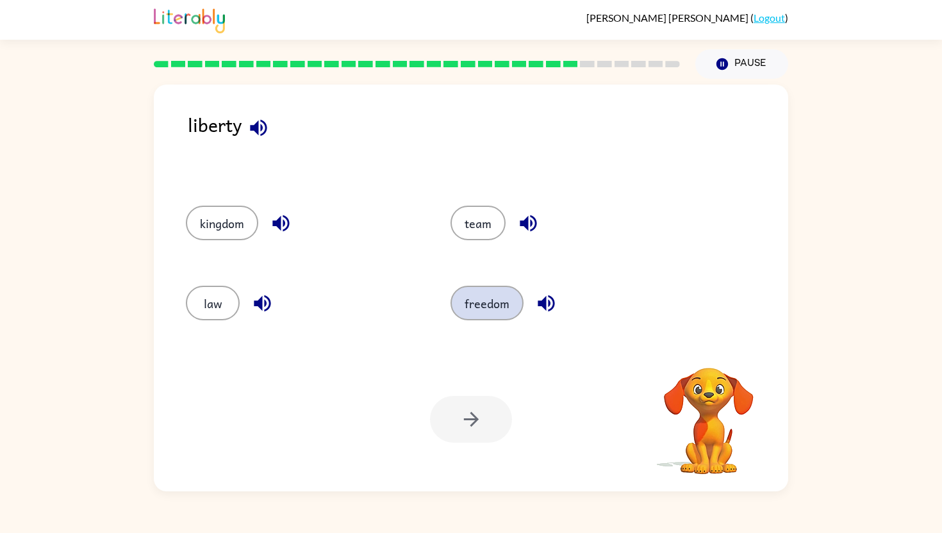
click at [510, 313] on button "freedom" at bounding box center [486, 303] width 73 height 35
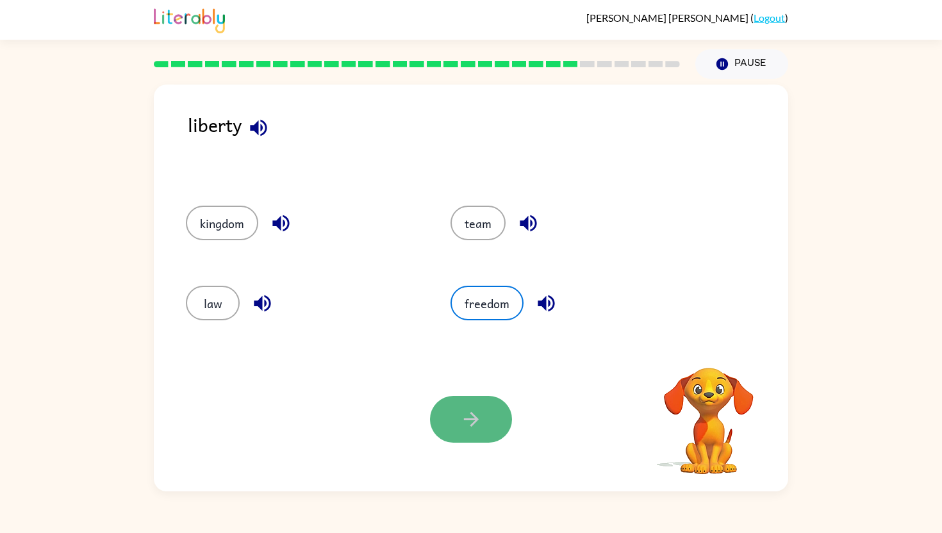
click at [502, 404] on button "button" at bounding box center [471, 419] width 82 height 47
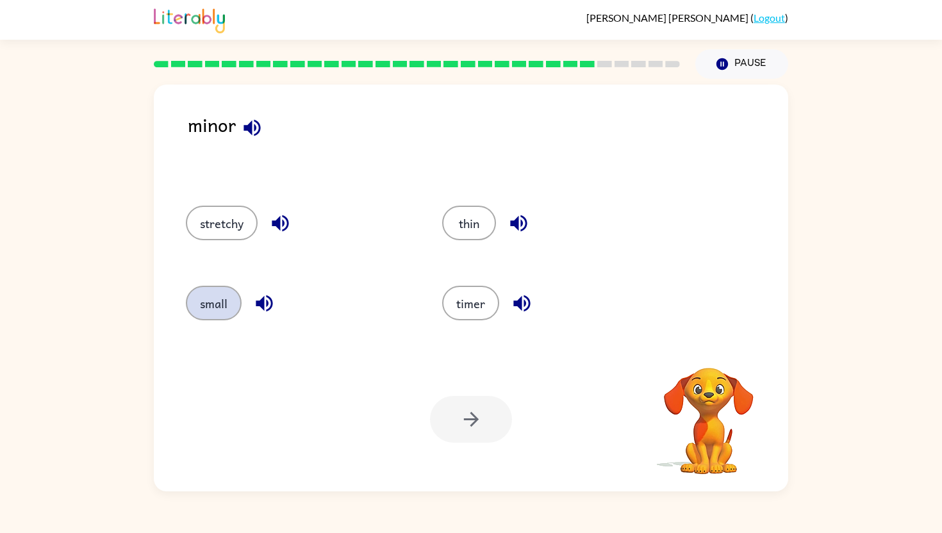
click at [224, 288] on button "small" at bounding box center [214, 303] width 56 height 35
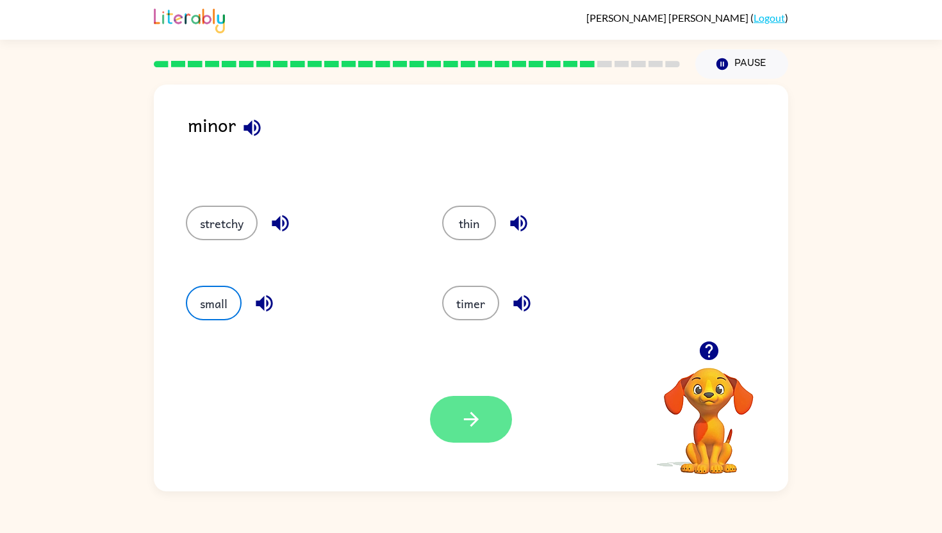
click at [480, 416] on icon "button" at bounding box center [471, 419] width 22 height 22
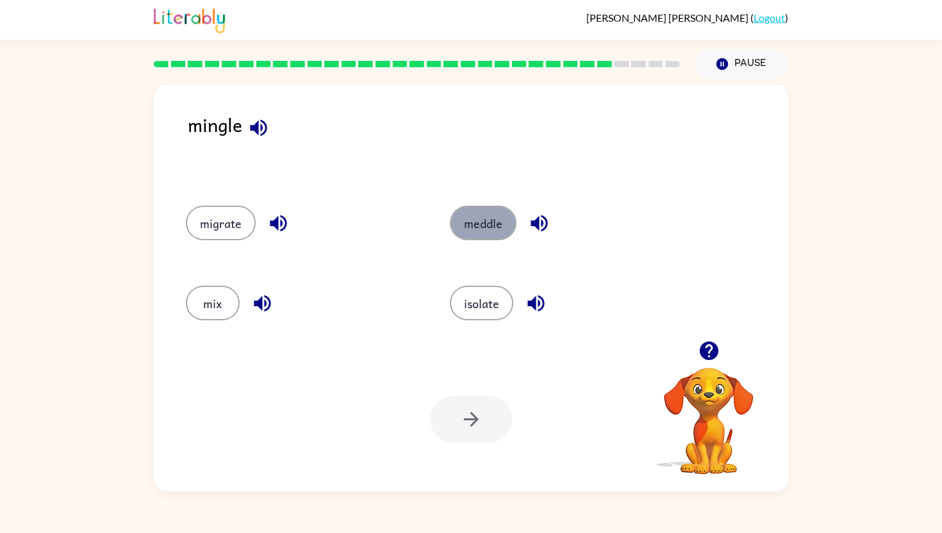
click at [485, 218] on button "meddle" at bounding box center [483, 223] width 67 height 35
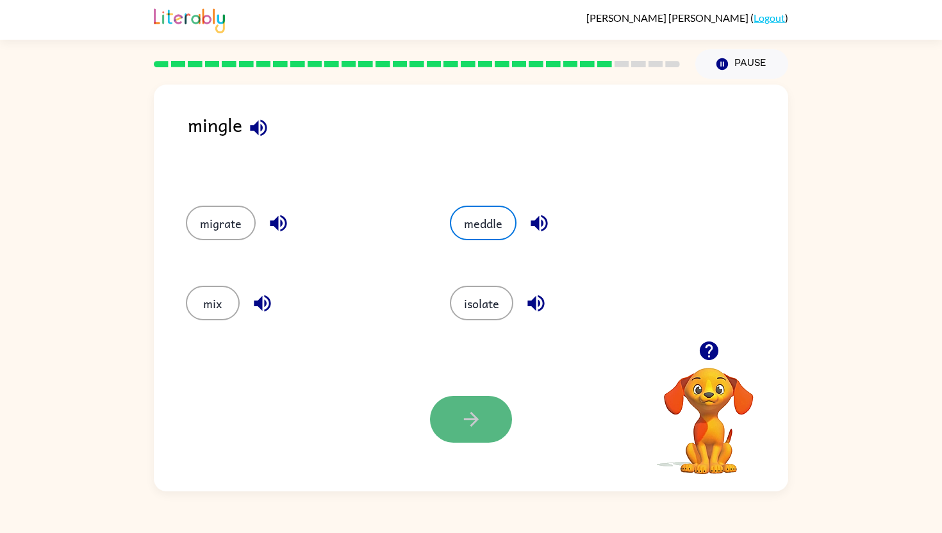
click at [475, 427] on icon "button" at bounding box center [471, 419] width 22 height 22
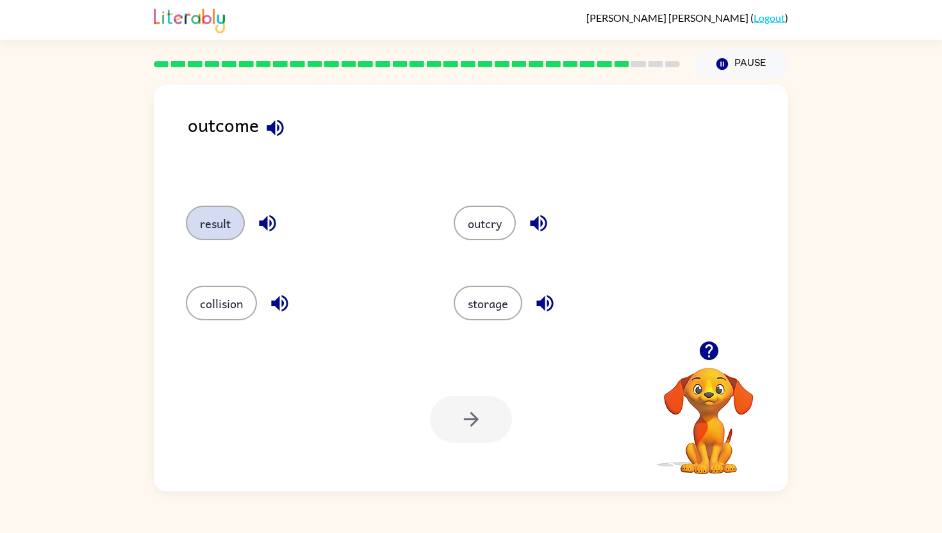
click at [233, 214] on button "result" at bounding box center [215, 223] width 59 height 35
click at [505, 423] on button "button" at bounding box center [471, 419] width 82 height 47
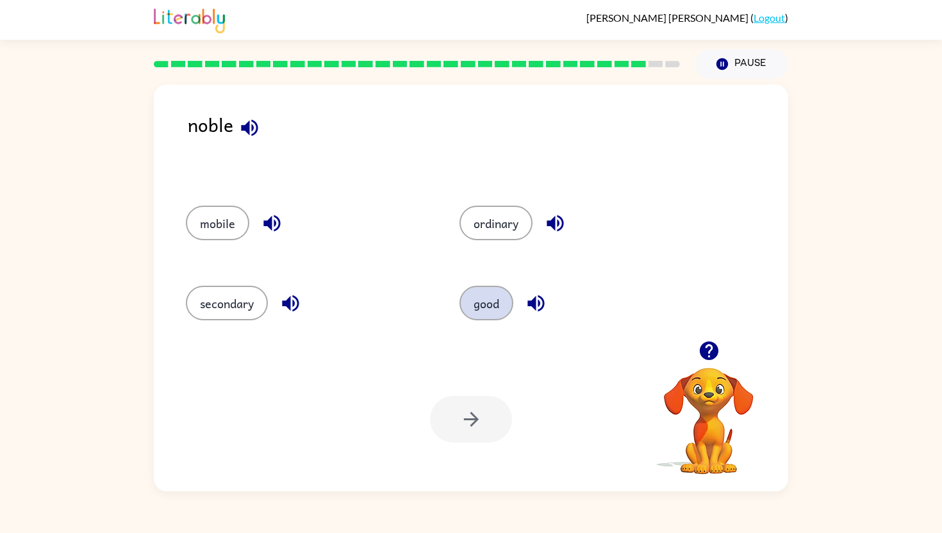
click at [483, 315] on button "good" at bounding box center [486, 303] width 54 height 35
click at [480, 419] on icon "button" at bounding box center [471, 419] width 22 height 22
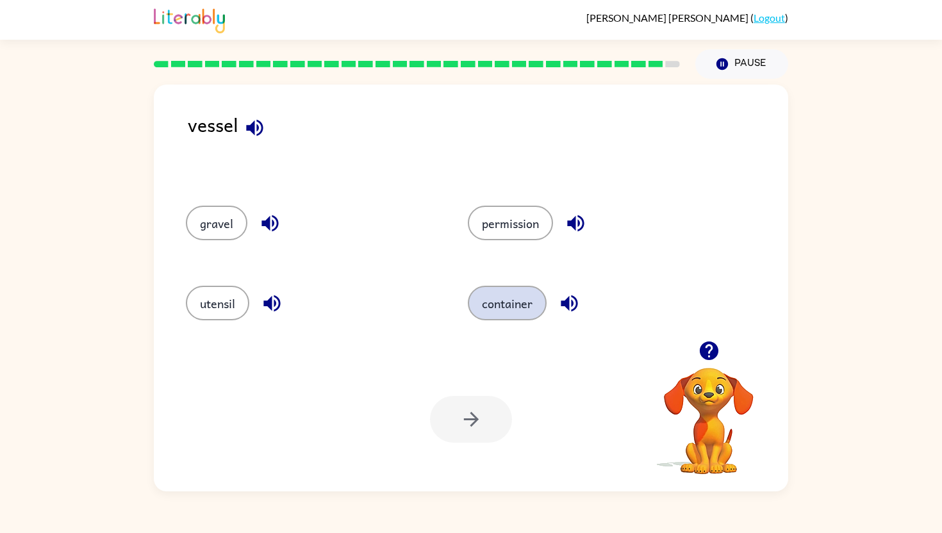
click at [505, 302] on button "container" at bounding box center [507, 303] width 79 height 35
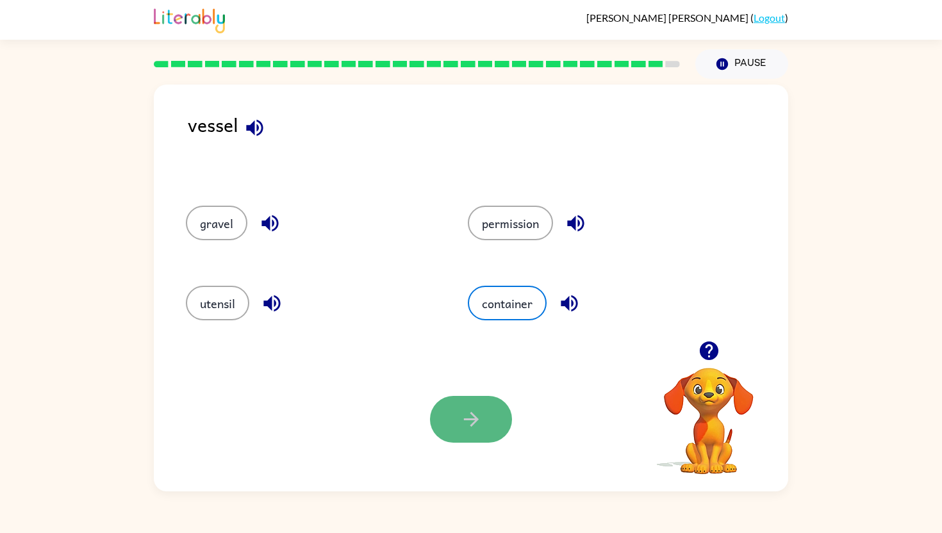
click at [480, 411] on icon "button" at bounding box center [471, 419] width 22 height 22
